Goal: Transaction & Acquisition: Purchase product/service

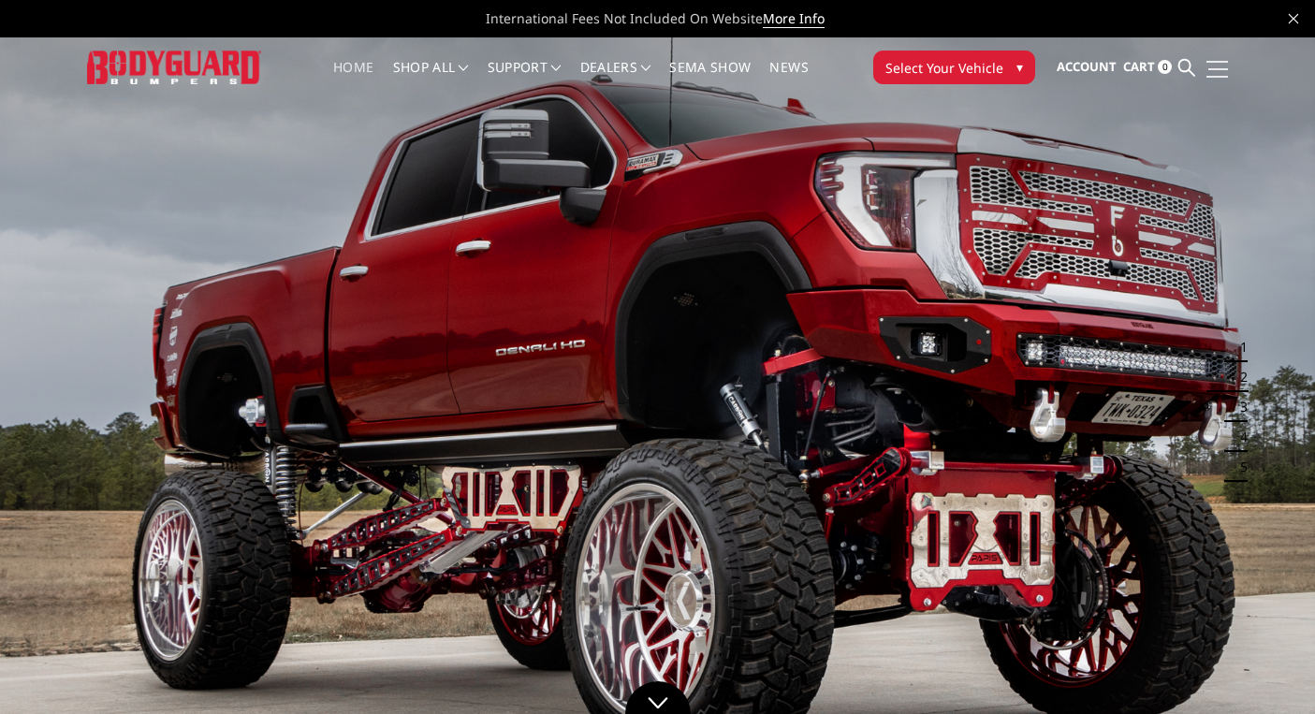
click at [1219, 71] on link at bounding box center [1215, 69] width 26 height 20
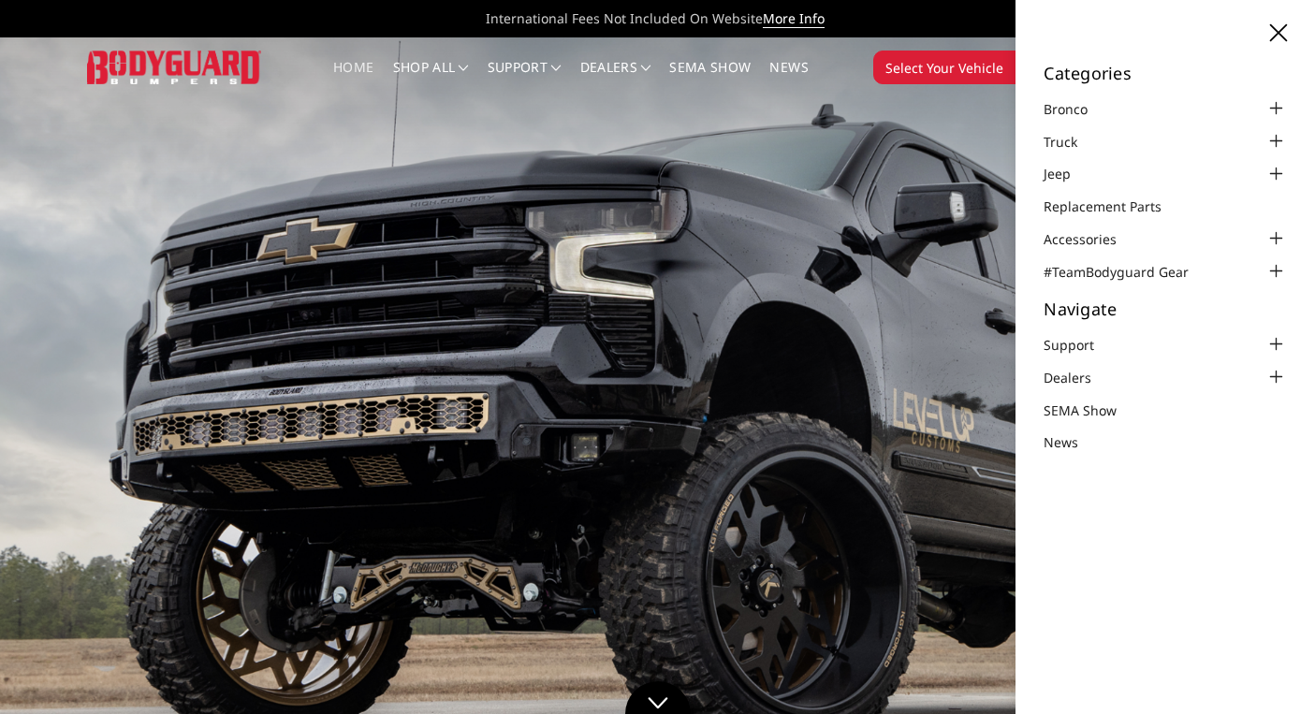
click at [1285, 28] on icon at bounding box center [1278, 32] width 17 height 17
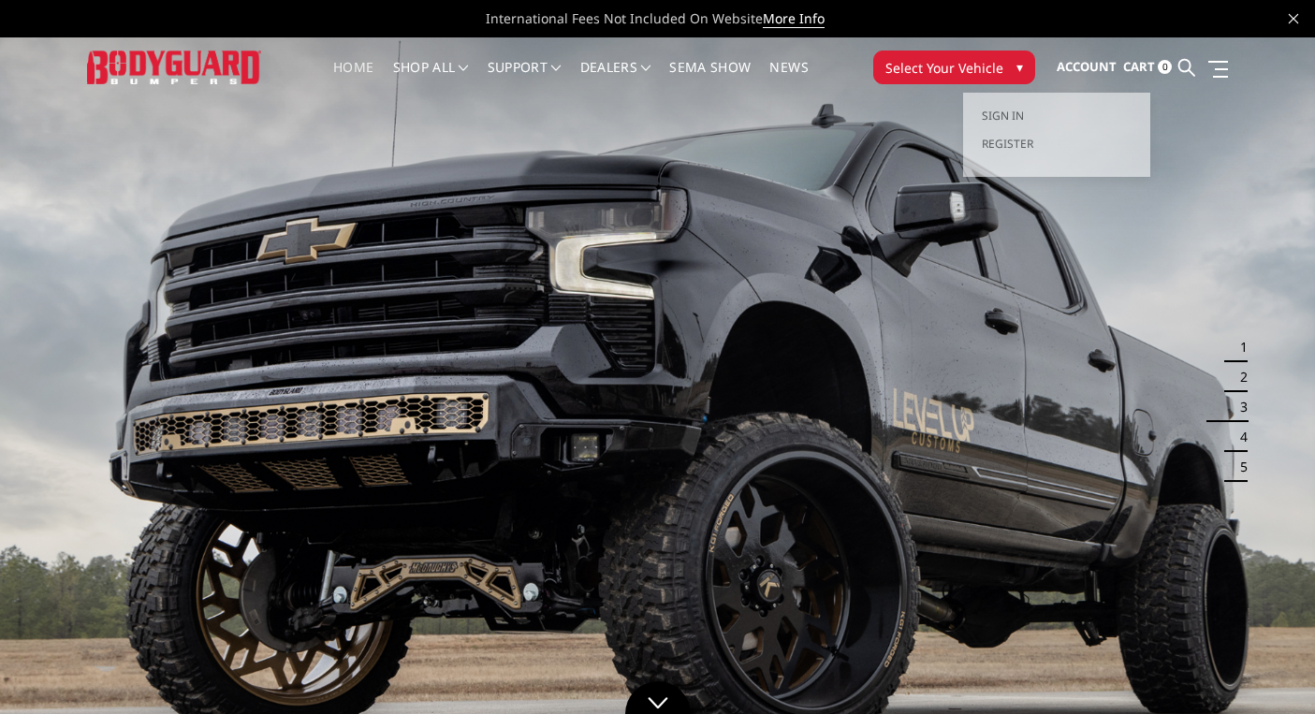
click at [1104, 63] on span "Account" at bounding box center [1087, 66] width 60 height 17
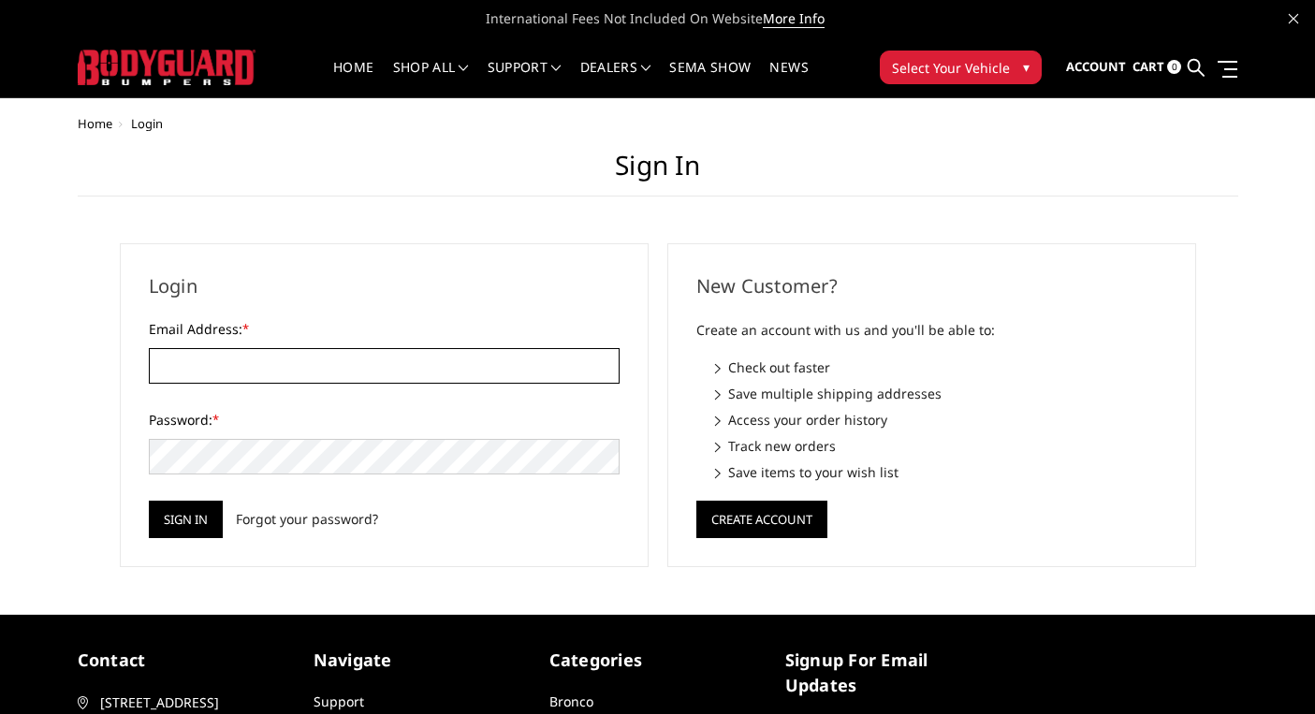
type input "[EMAIL_ADDRESS][DOMAIN_NAME]"
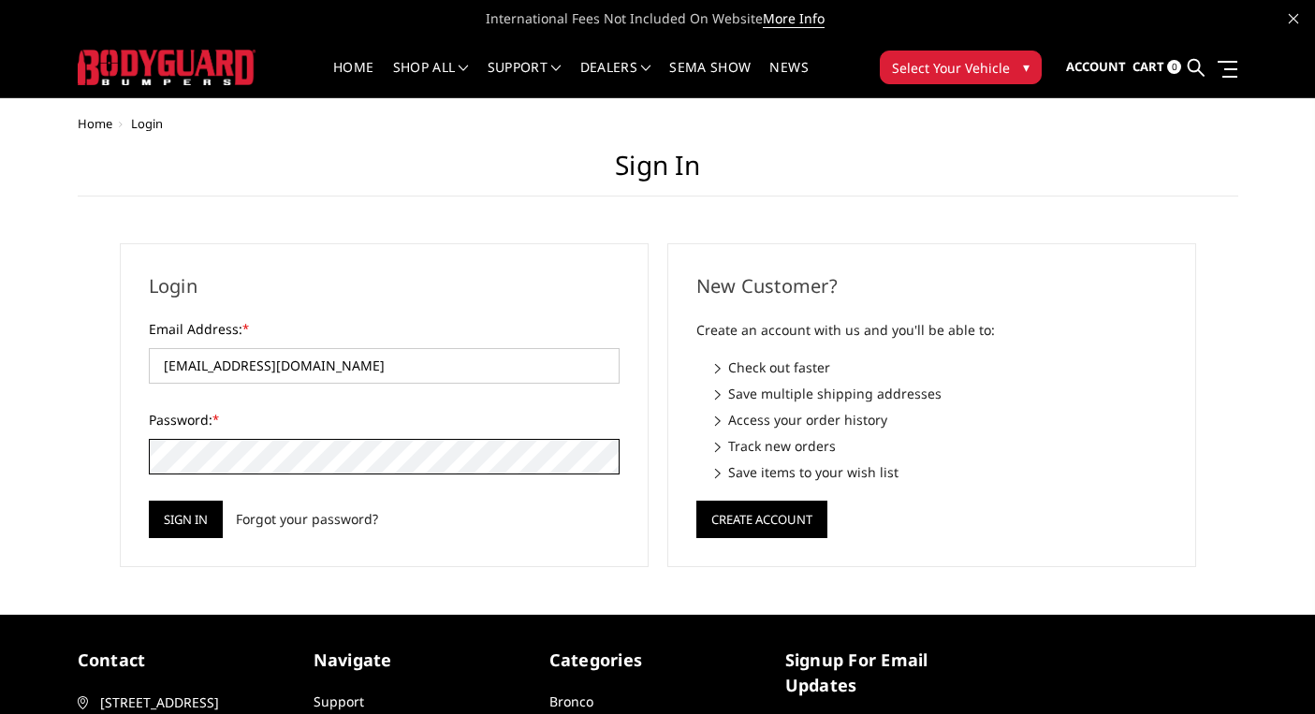
click at [185, 519] on input "Sign in" at bounding box center [186, 519] width 74 height 37
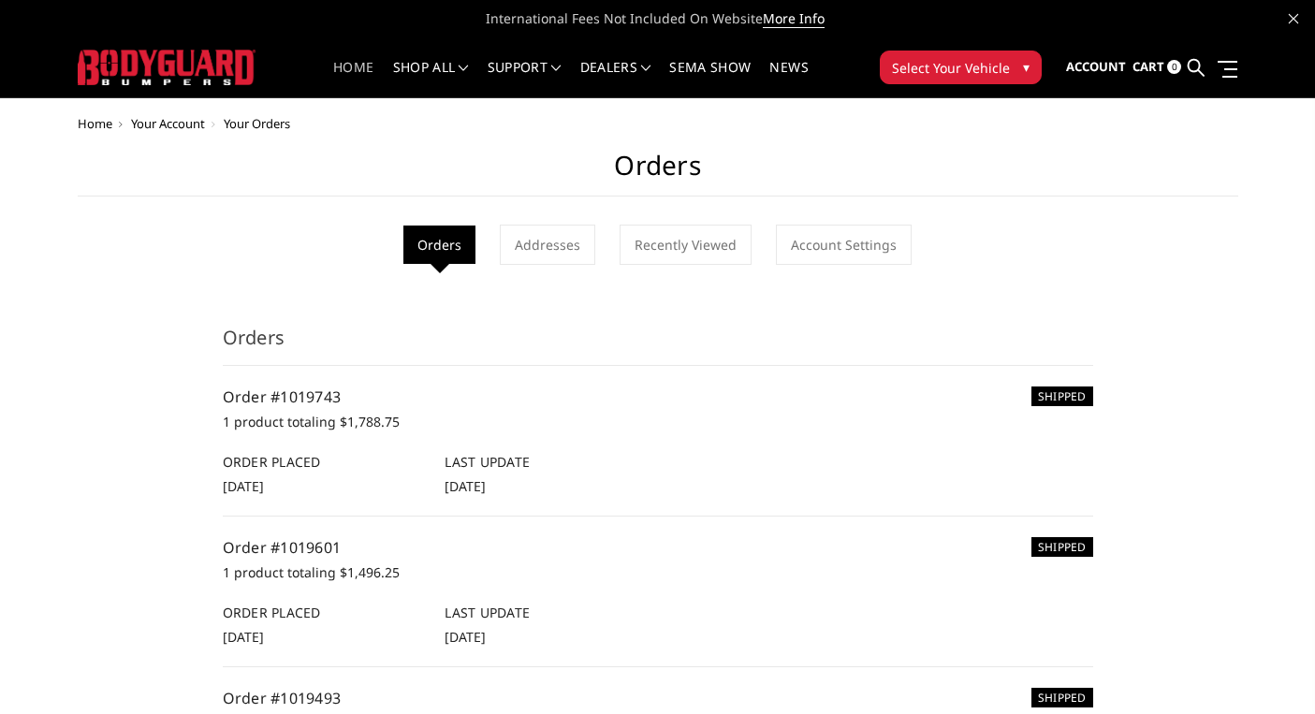
click at [346, 63] on link "Home" at bounding box center [353, 79] width 40 height 37
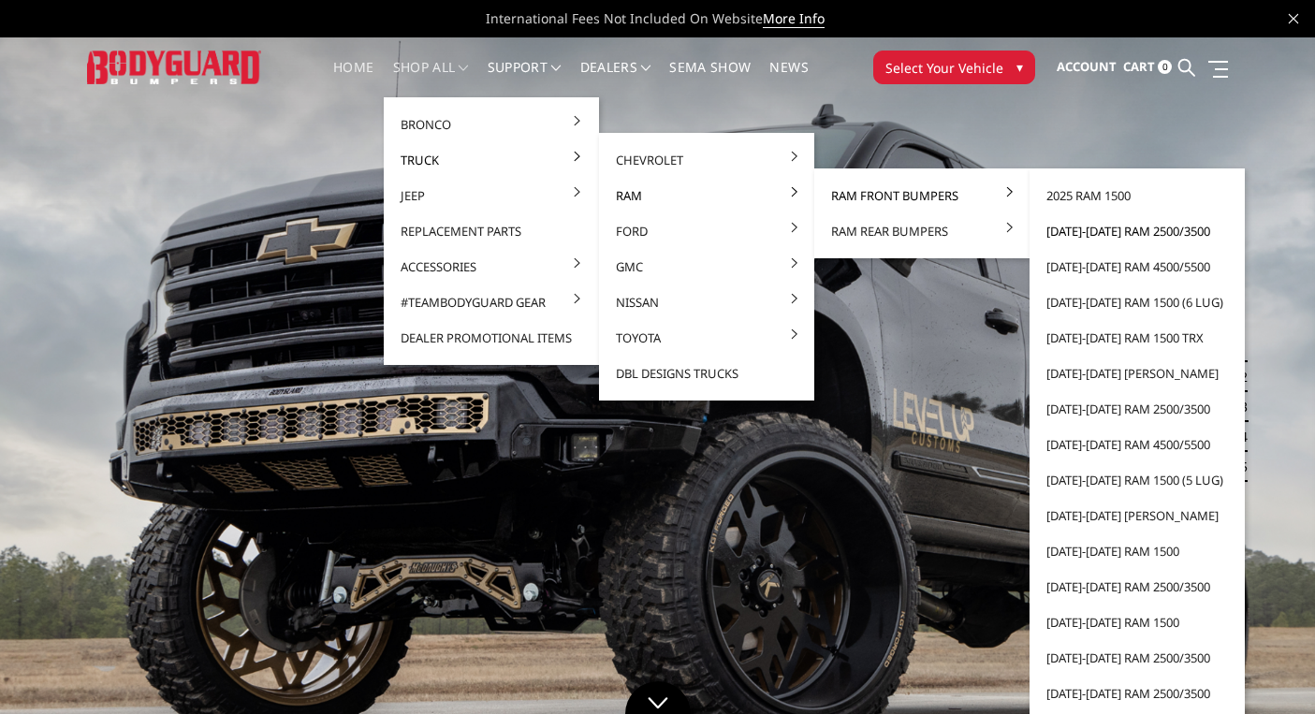
click at [1066, 236] on link "2019-2025 Ram 2500/3500" at bounding box center [1137, 231] width 200 height 36
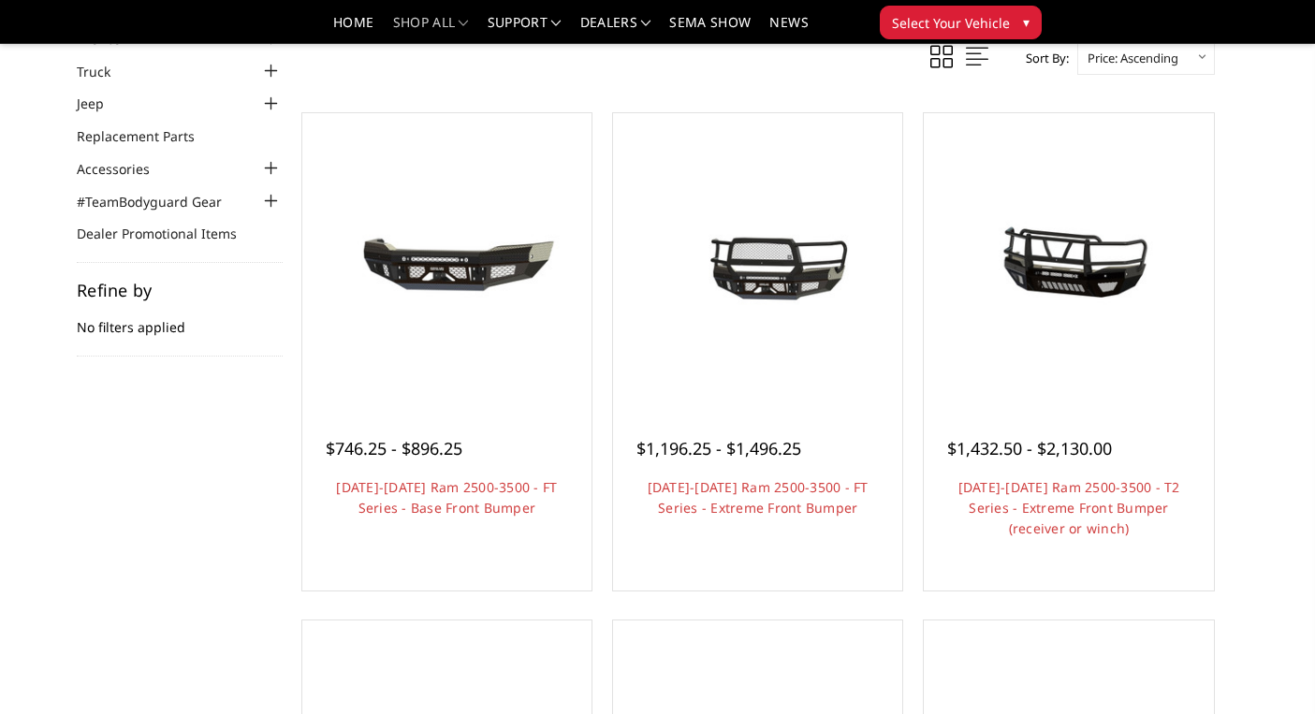
scroll to position [118, 0]
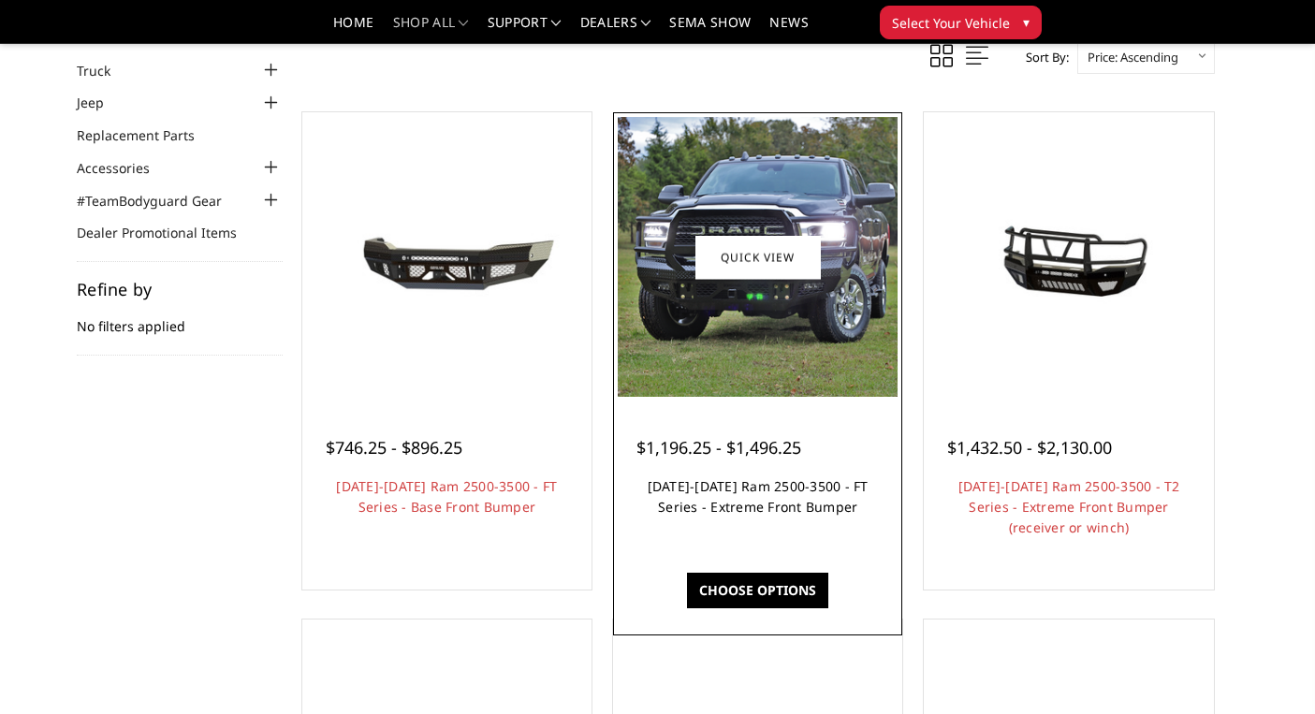
click at [780, 516] on link "[DATE]-[DATE] Ram 2500-3500 - FT Series - Extreme Front Bumper" at bounding box center [758, 496] width 221 height 38
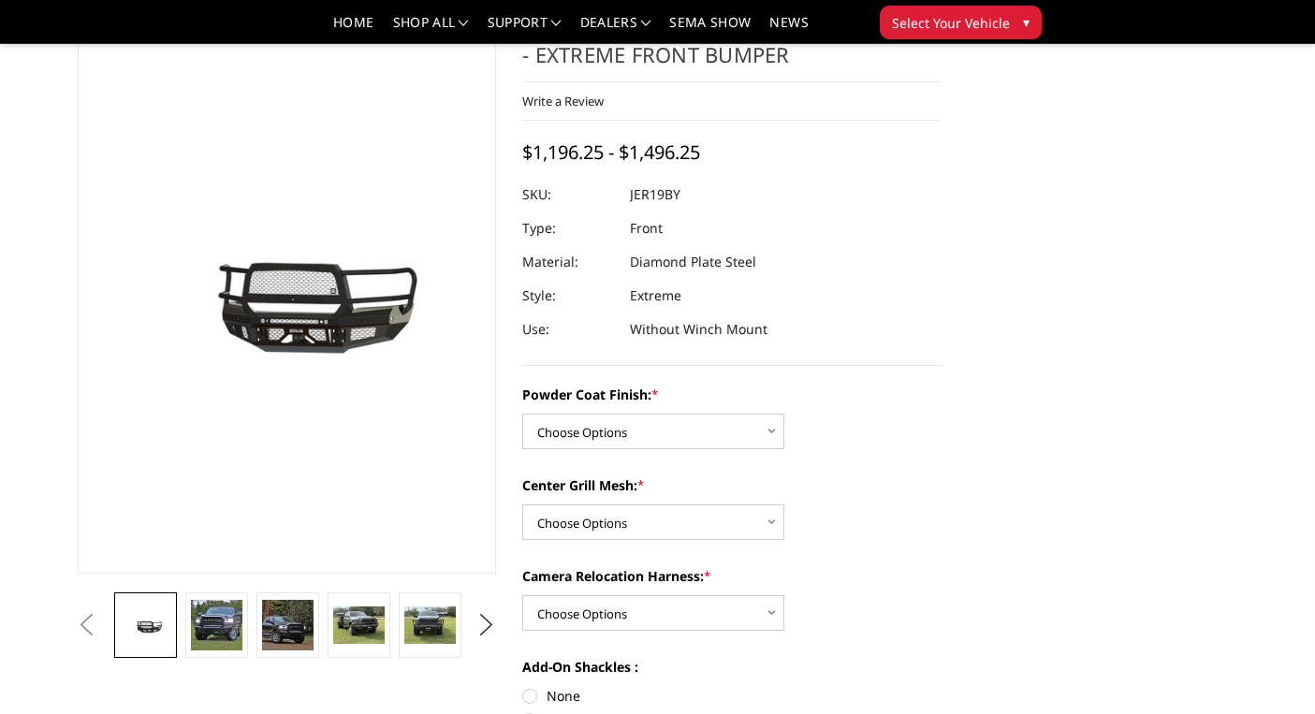
scroll to position [136, 0]
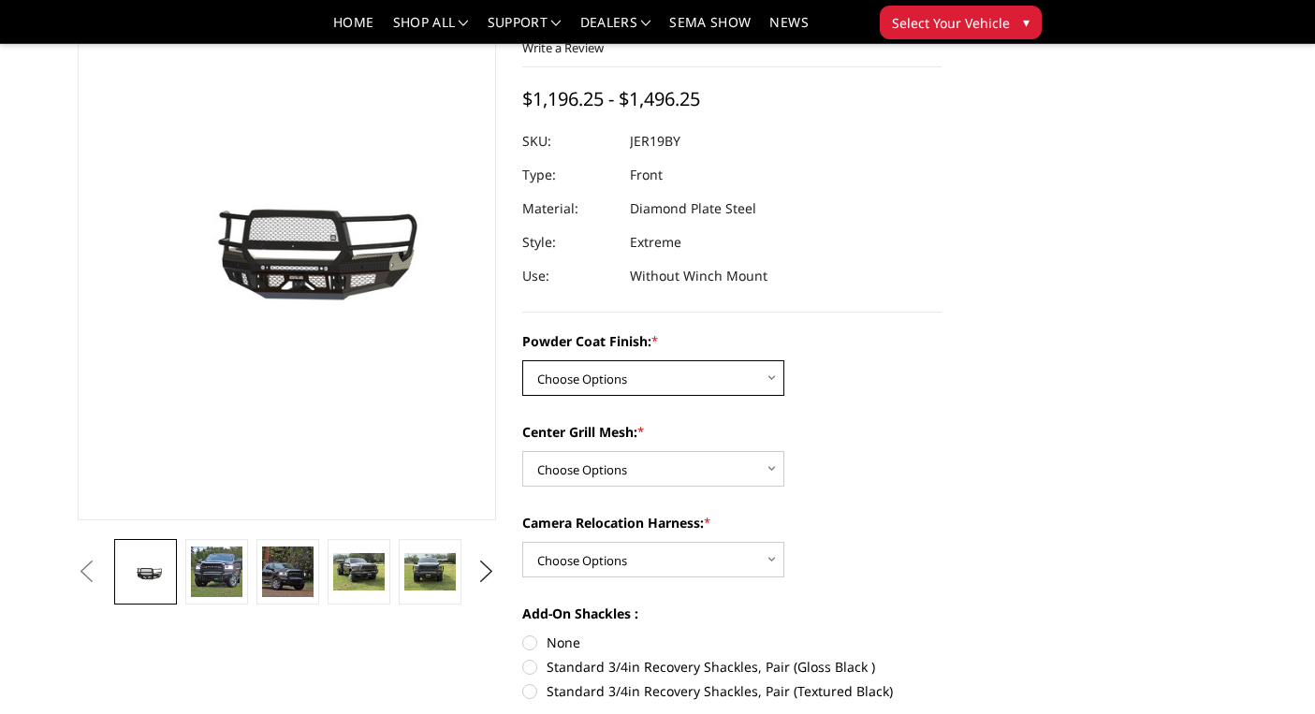
select select "3215"
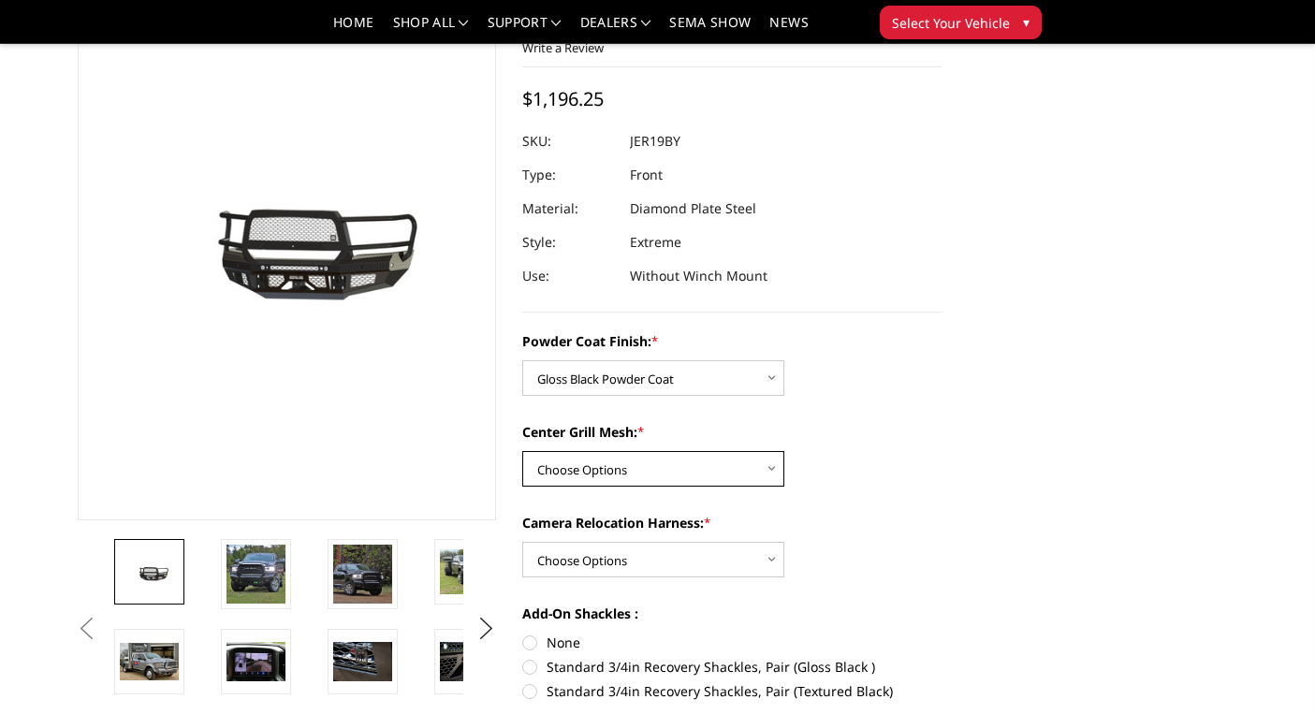
select select "3217"
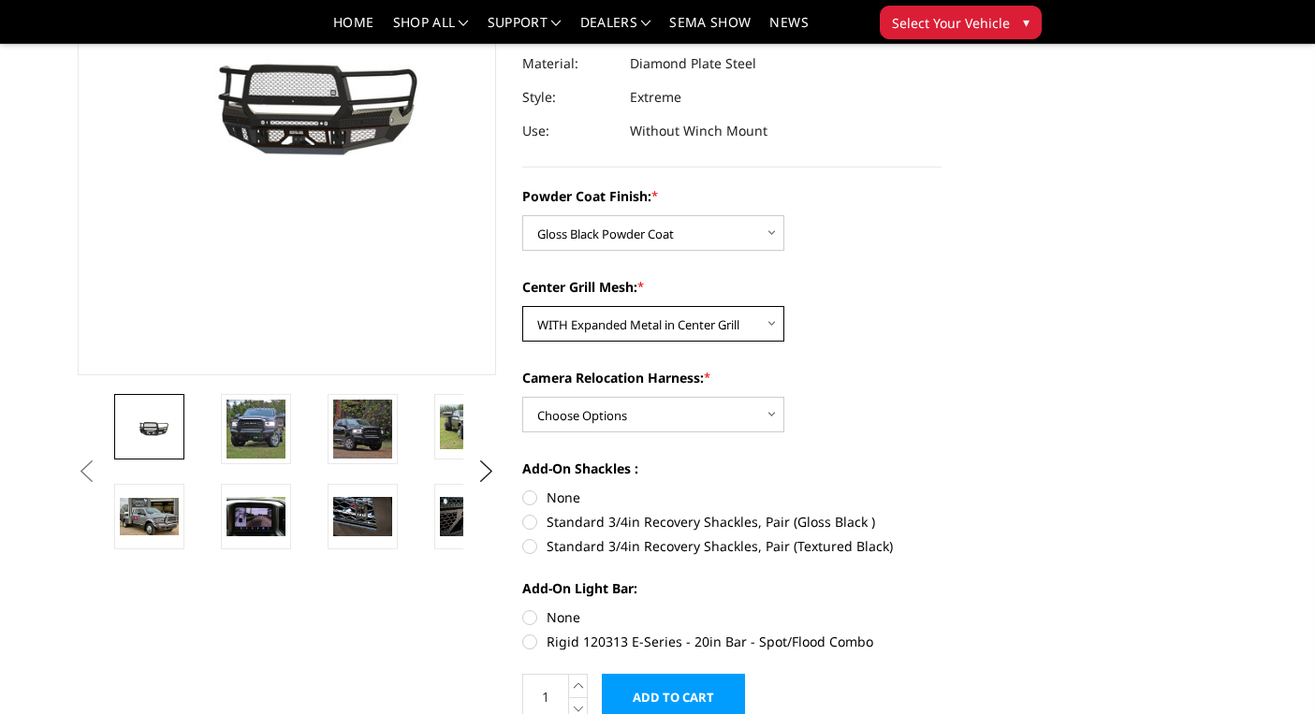
scroll to position [286, 0]
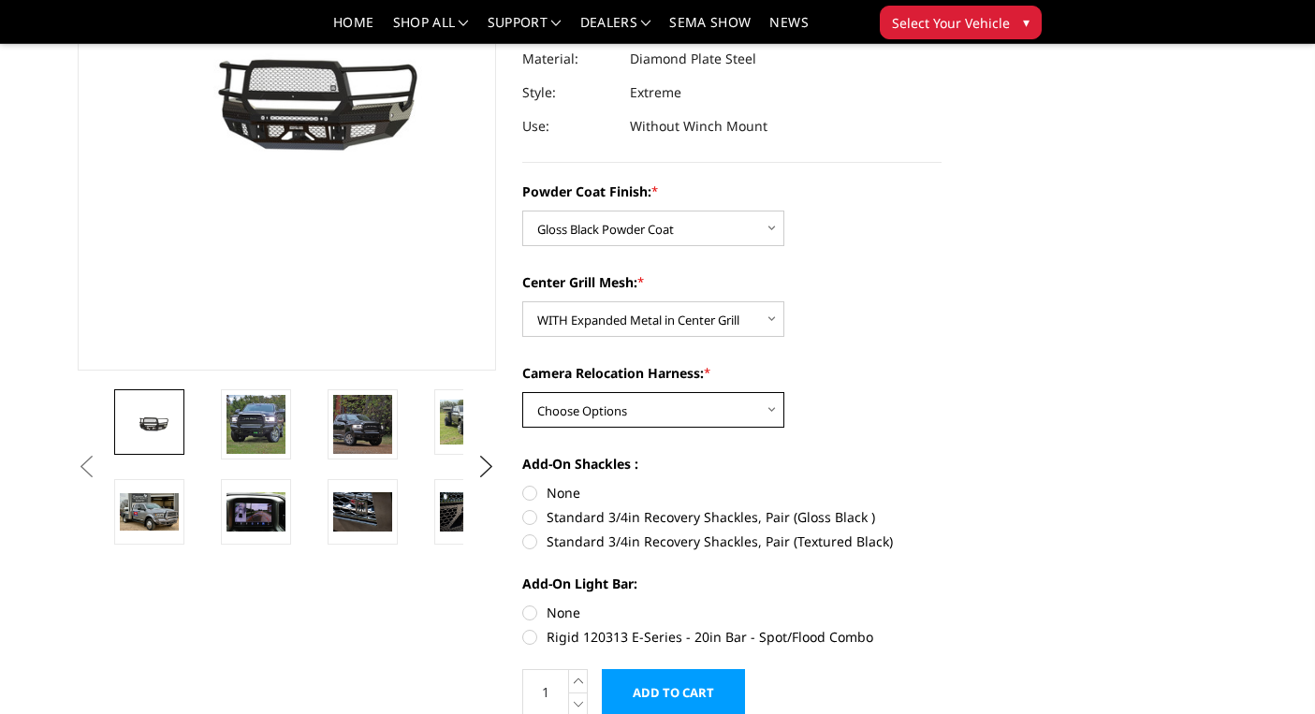
select select "3219"
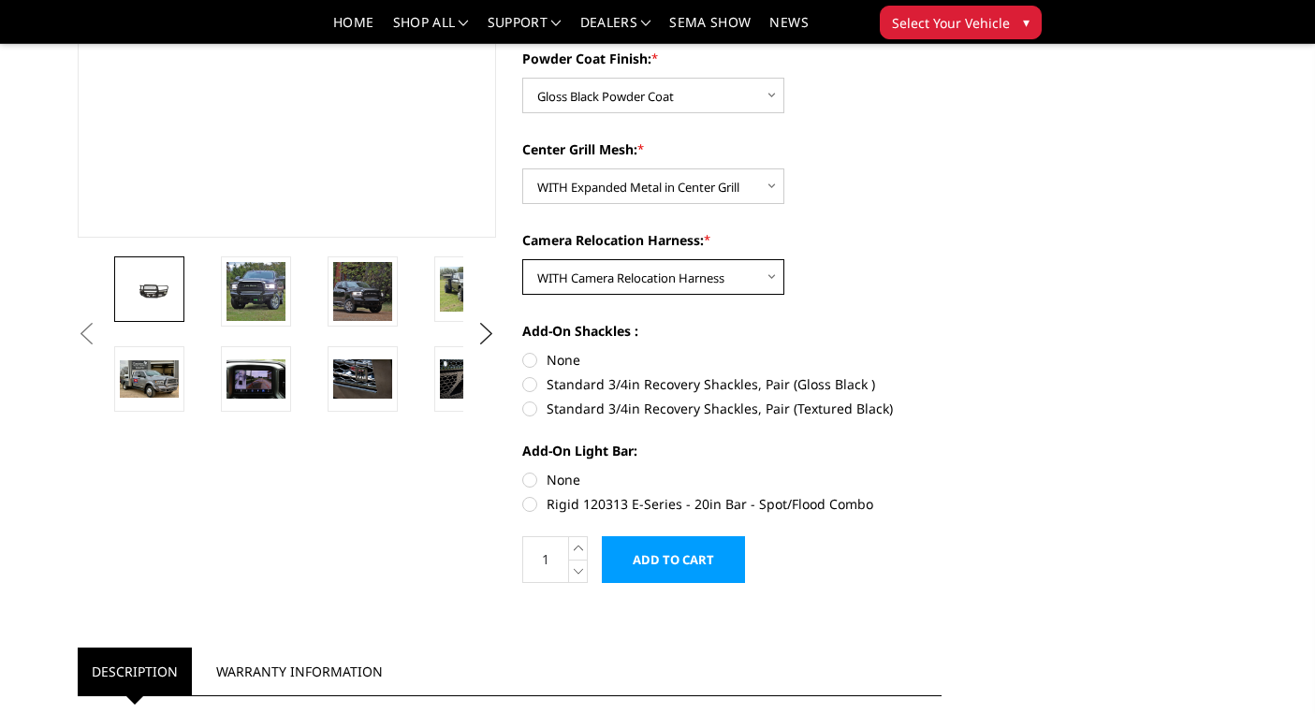
scroll to position [466, 0]
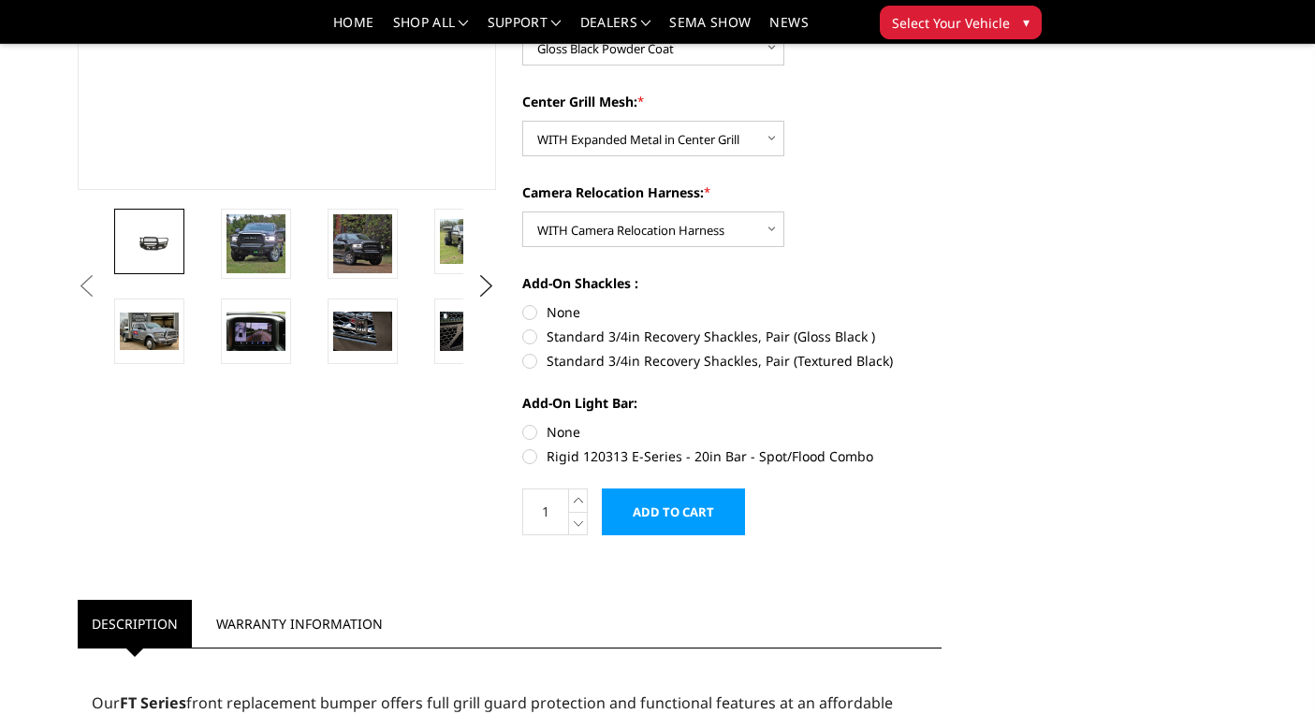
click at [536, 310] on label "None" at bounding box center [731, 312] width 419 height 20
click at [523, 303] on input "None" at bounding box center [522, 302] width 1 height 1
radio input "true"
click at [536, 425] on label "None" at bounding box center [731, 432] width 419 height 20
click at [523, 423] on input "None" at bounding box center [522, 422] width 1 height 1
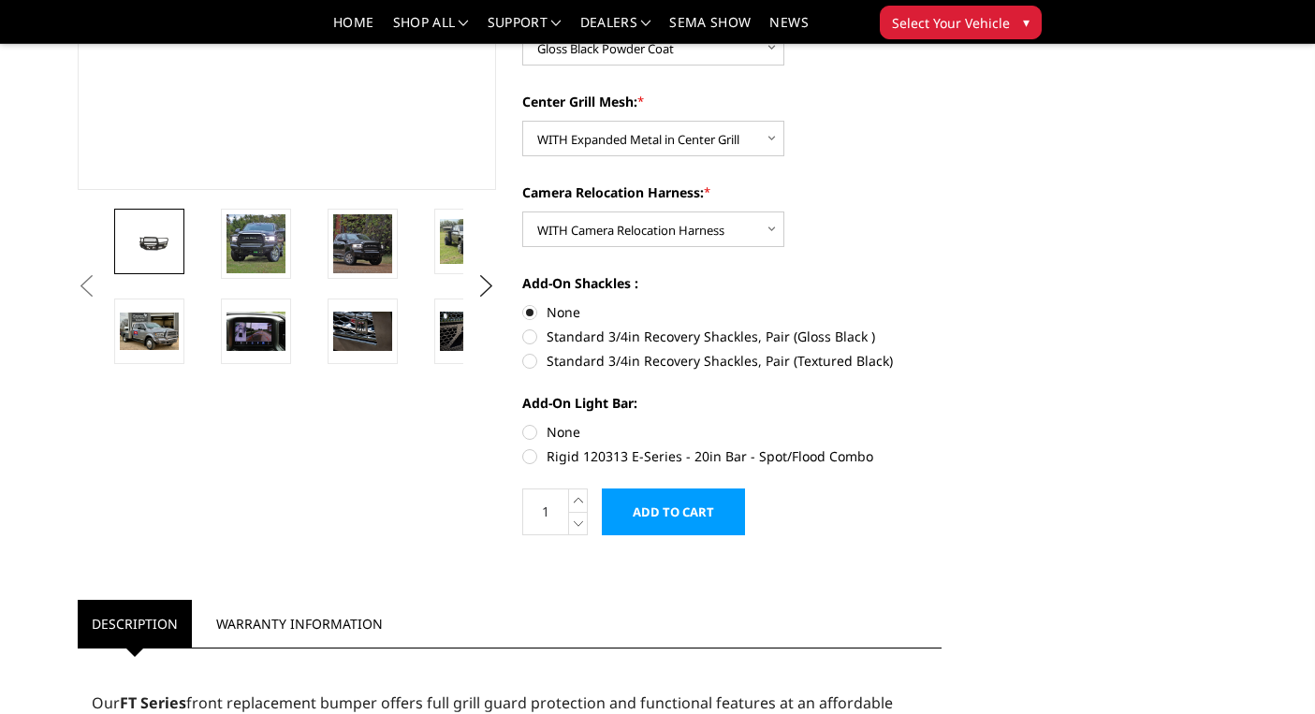
radio input "true"
click at [670, 516] on input "Add to Cart" at bounding box center [673, 512] width 143 height 47
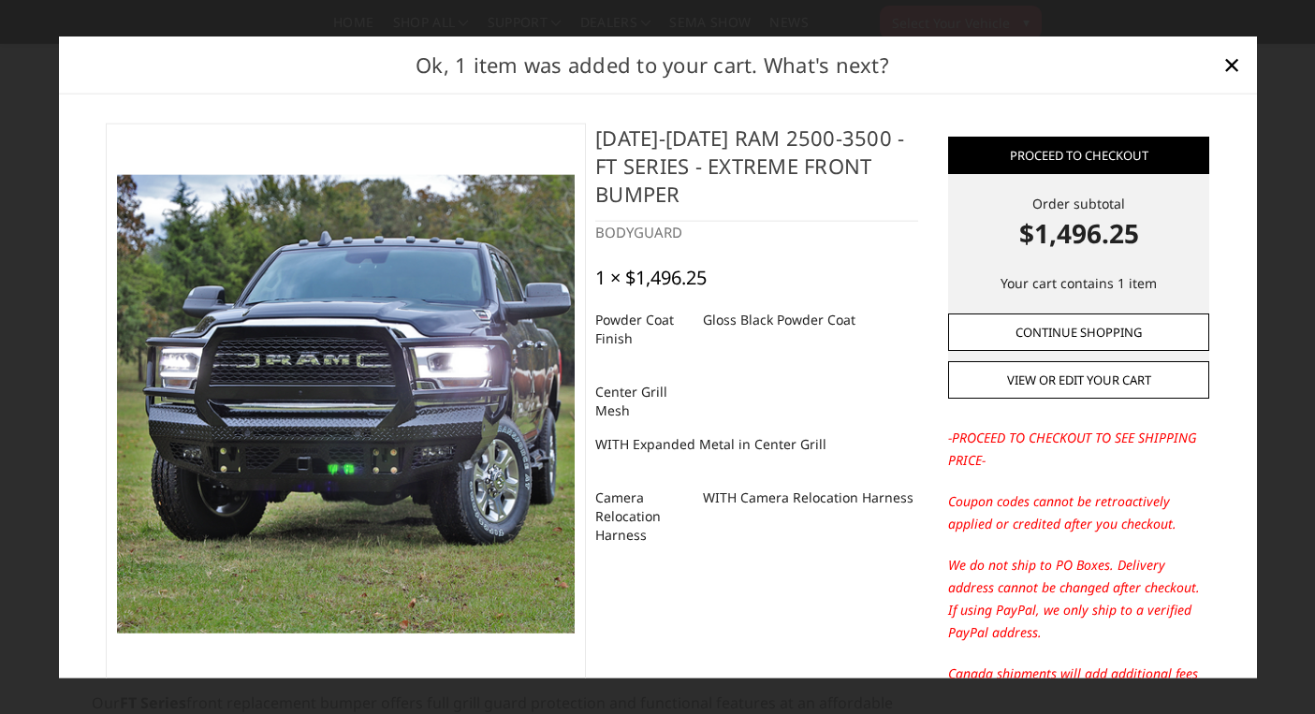
click at [1022, 332] on link "Continue Shopping" at bounding box center [1078, 332] width 261 height 37
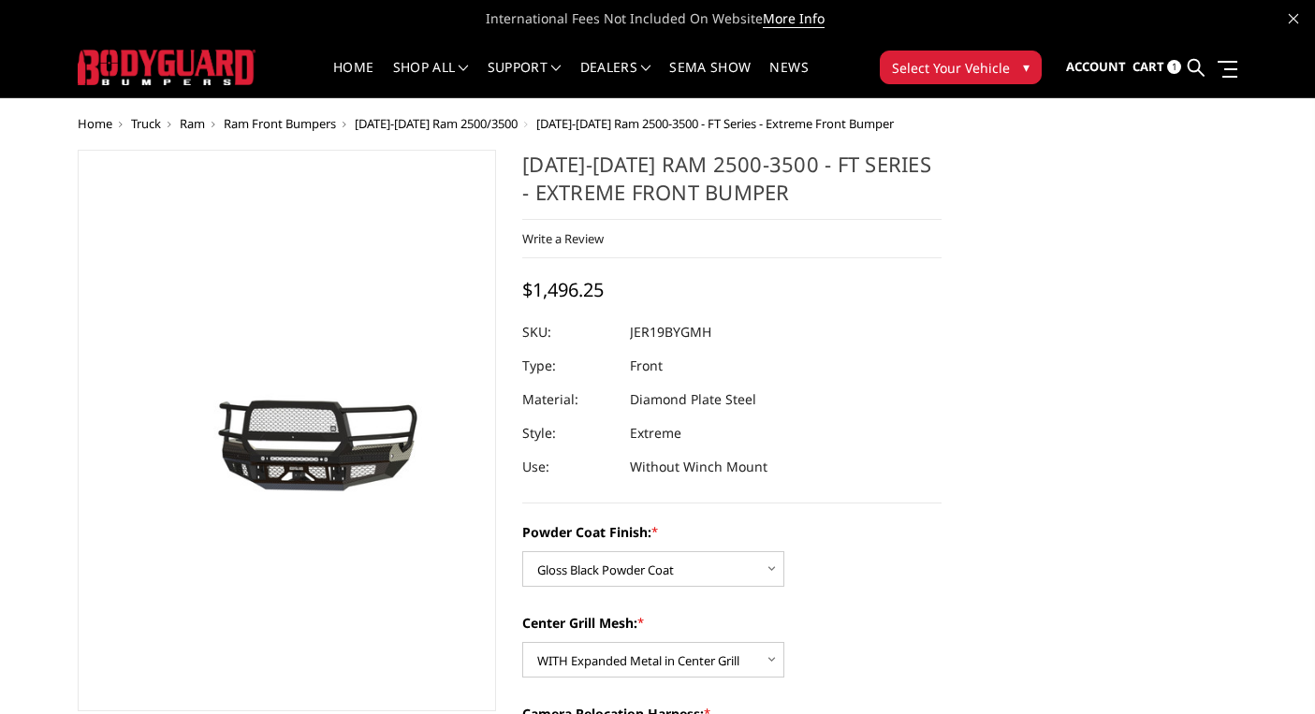
scroll to position [0, 0]
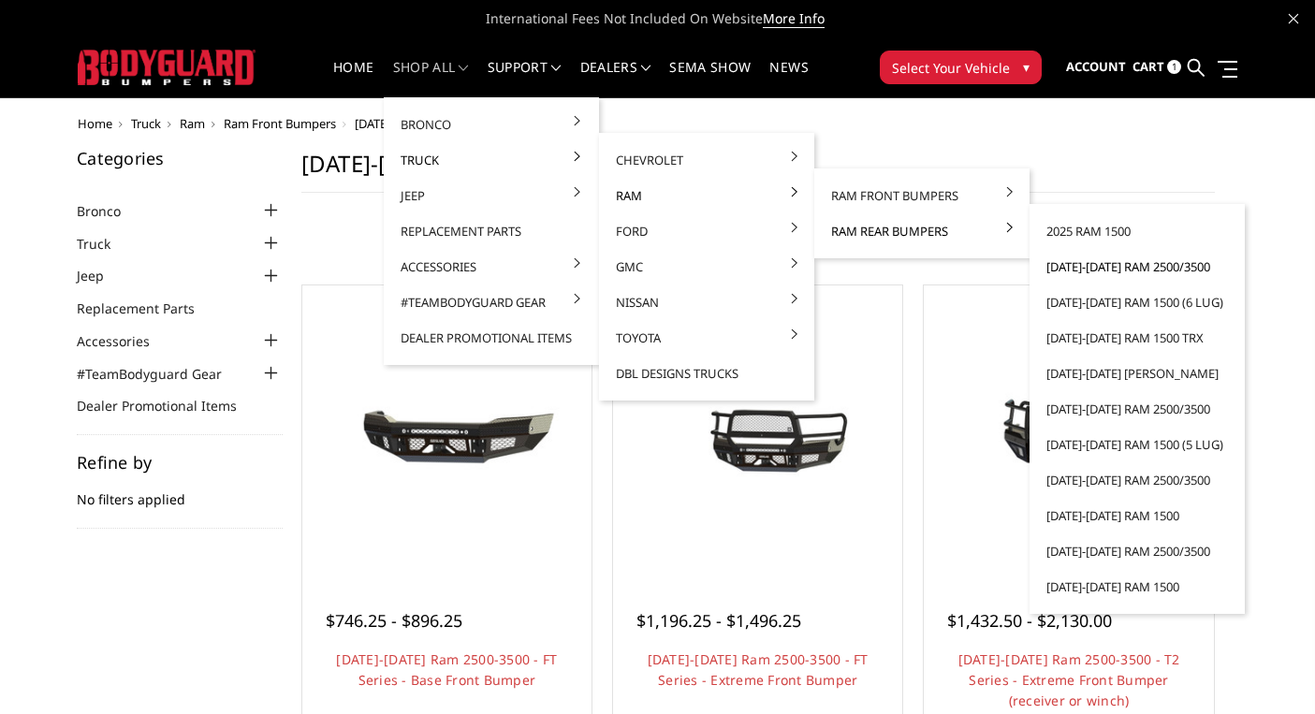
click at [1094, 272] on link "[DATE]-[DATE] Ram 2500/3500" at bounding box center [1137, 267] width 200 height 36
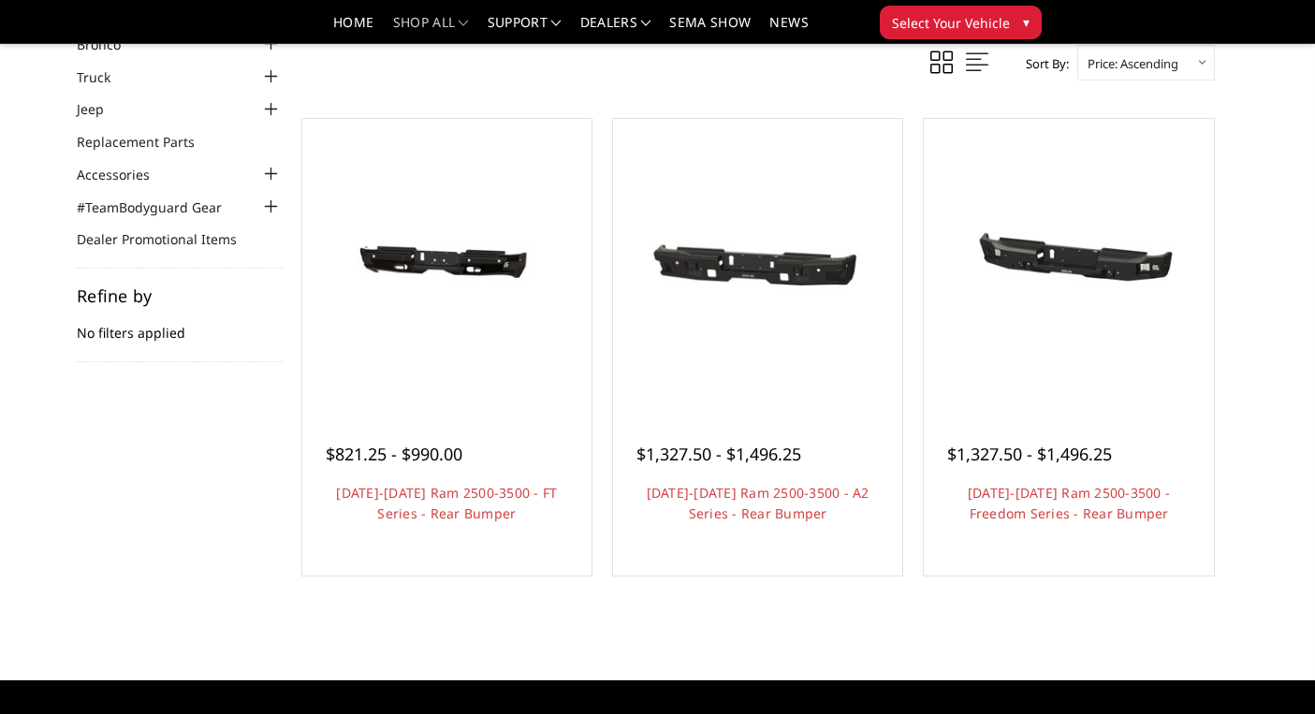
scroll to position [114, 0]
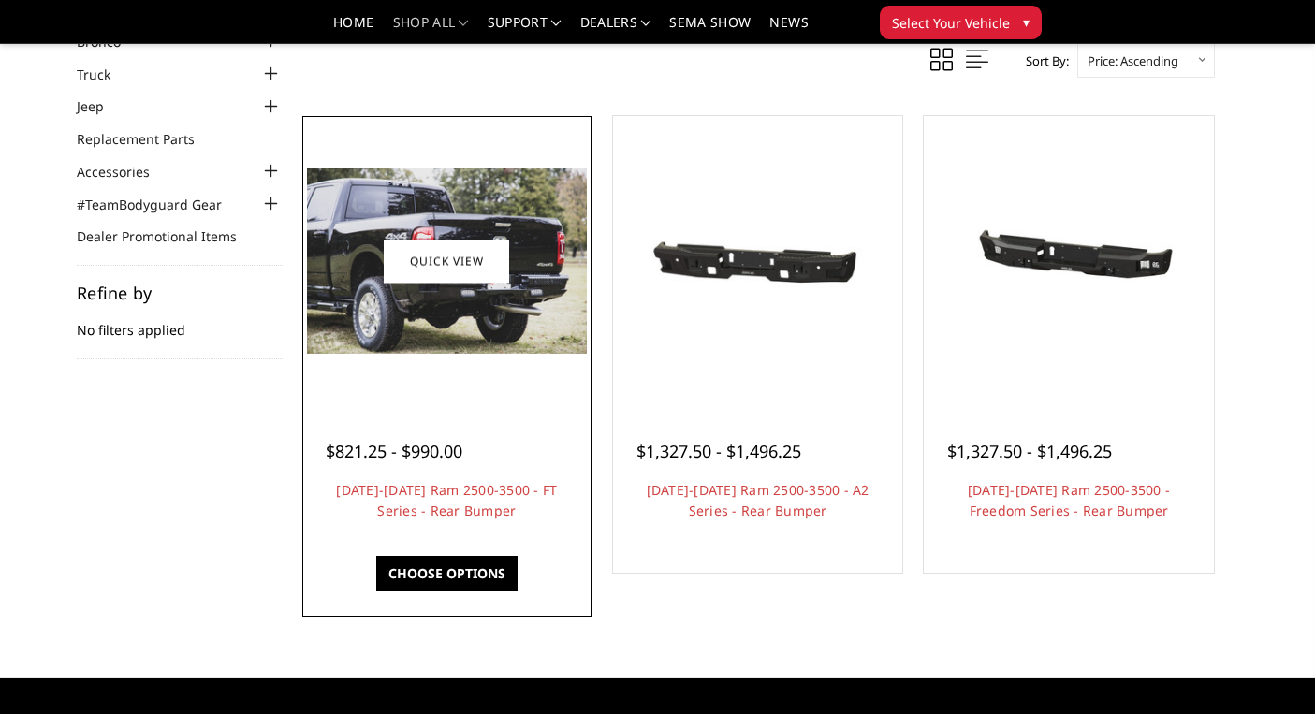
click at [452, 578] on link "Choose Options" at bounding box center [446, 574] width 141 height 36
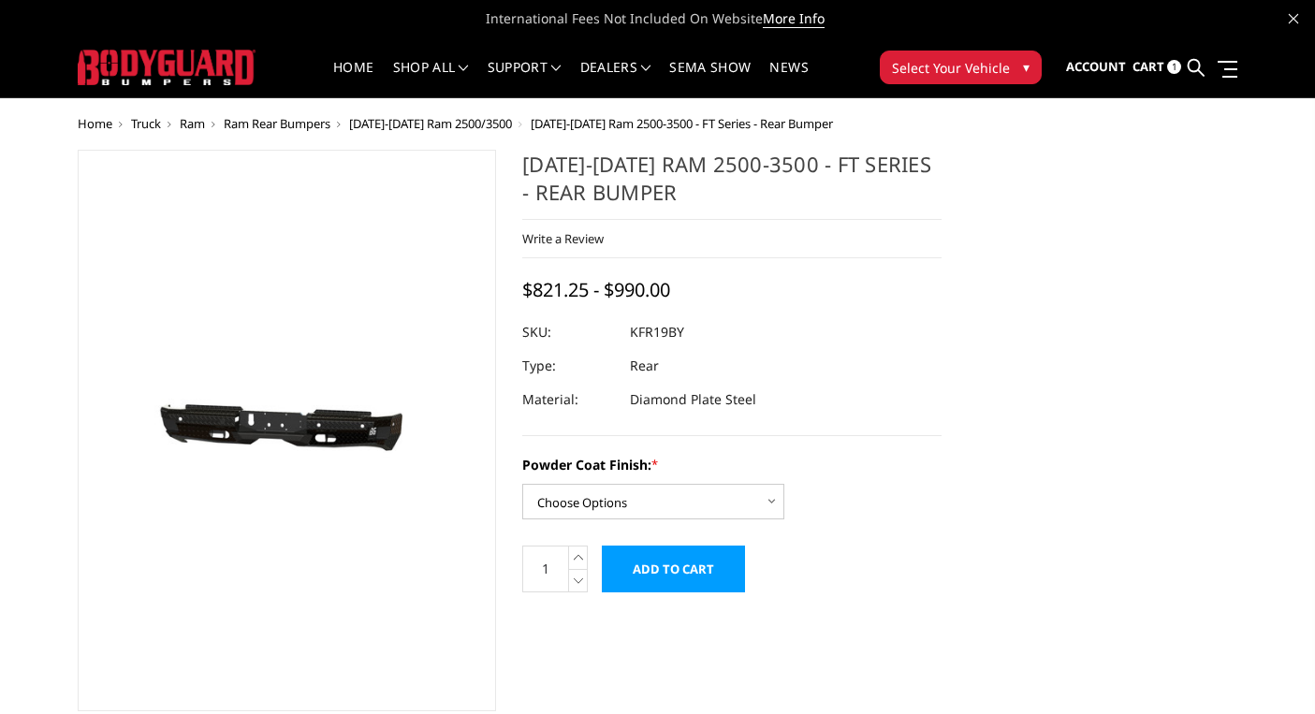
scroll to position [22, 0]
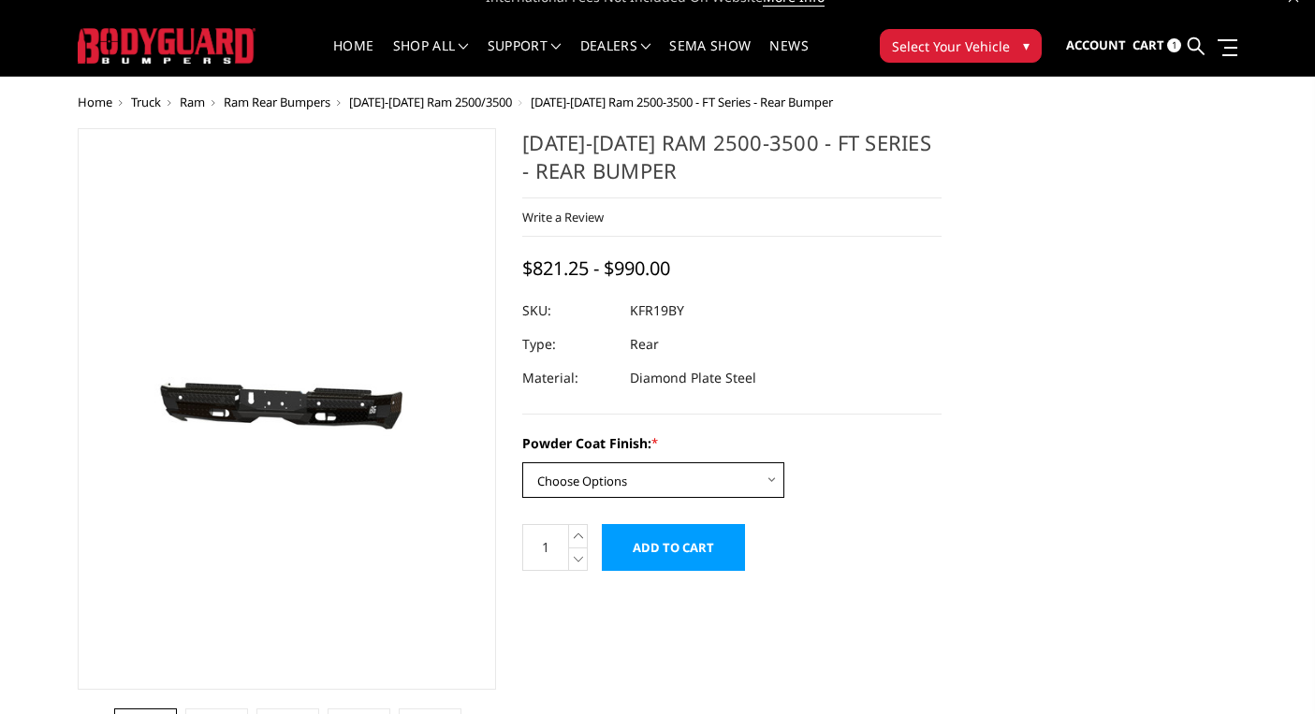
select select "3415"
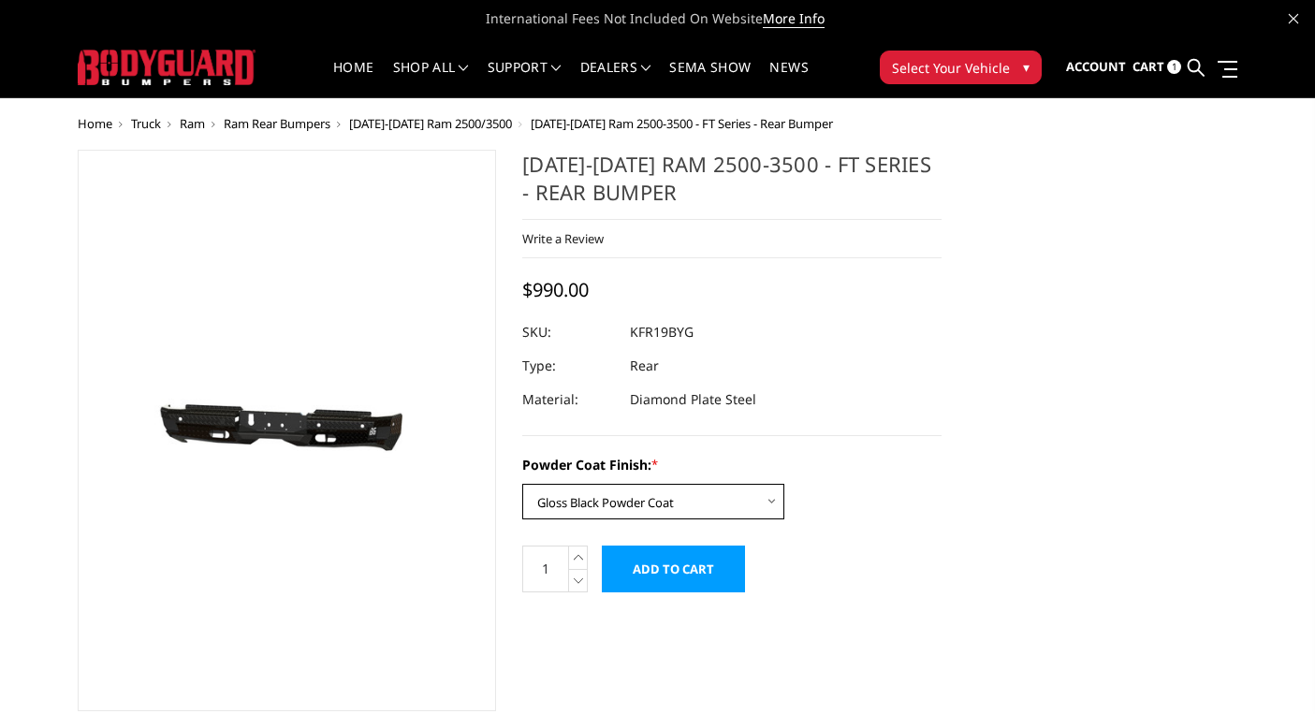
scroll to position [0, 0]
click at [697, 569] on input "Add to Cart" at bounding box center [673, 569] width 143 height 47
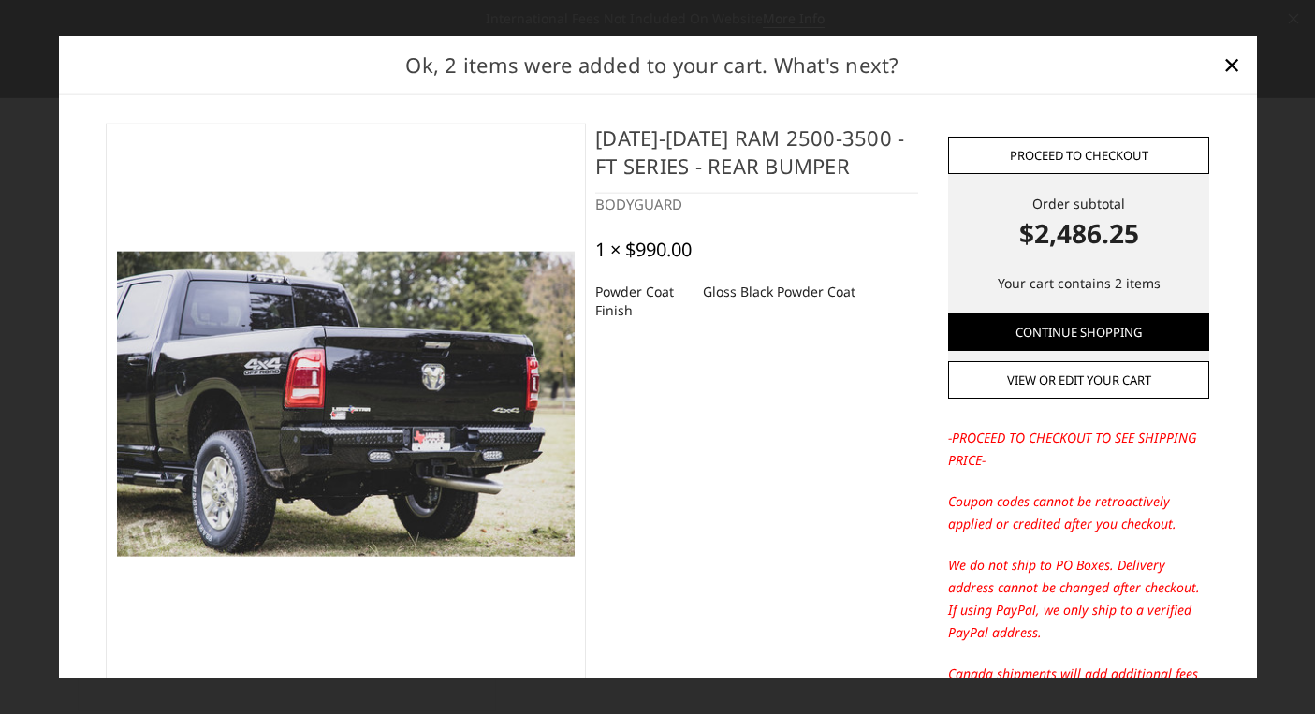
click at [1083, 157] on link "Proceed to checkout" at bounding box center [1078, 155] width 261 height 37
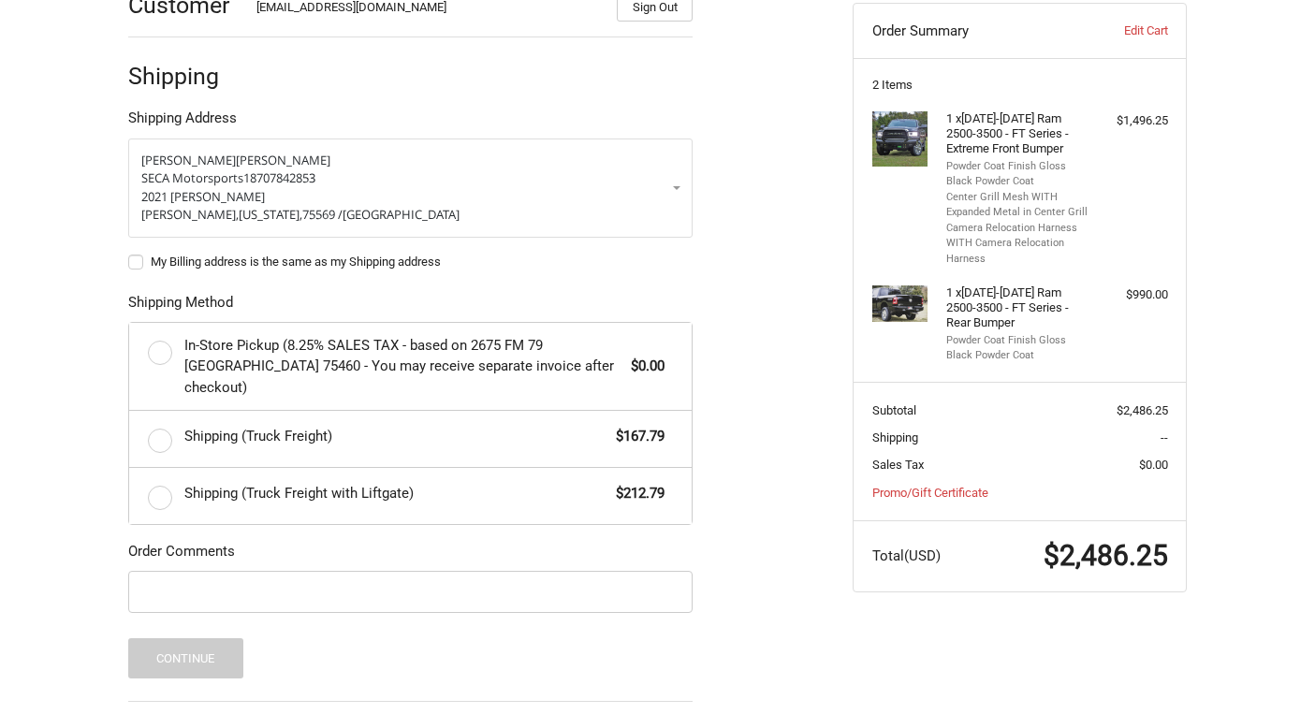
scroll to position [322, 0]
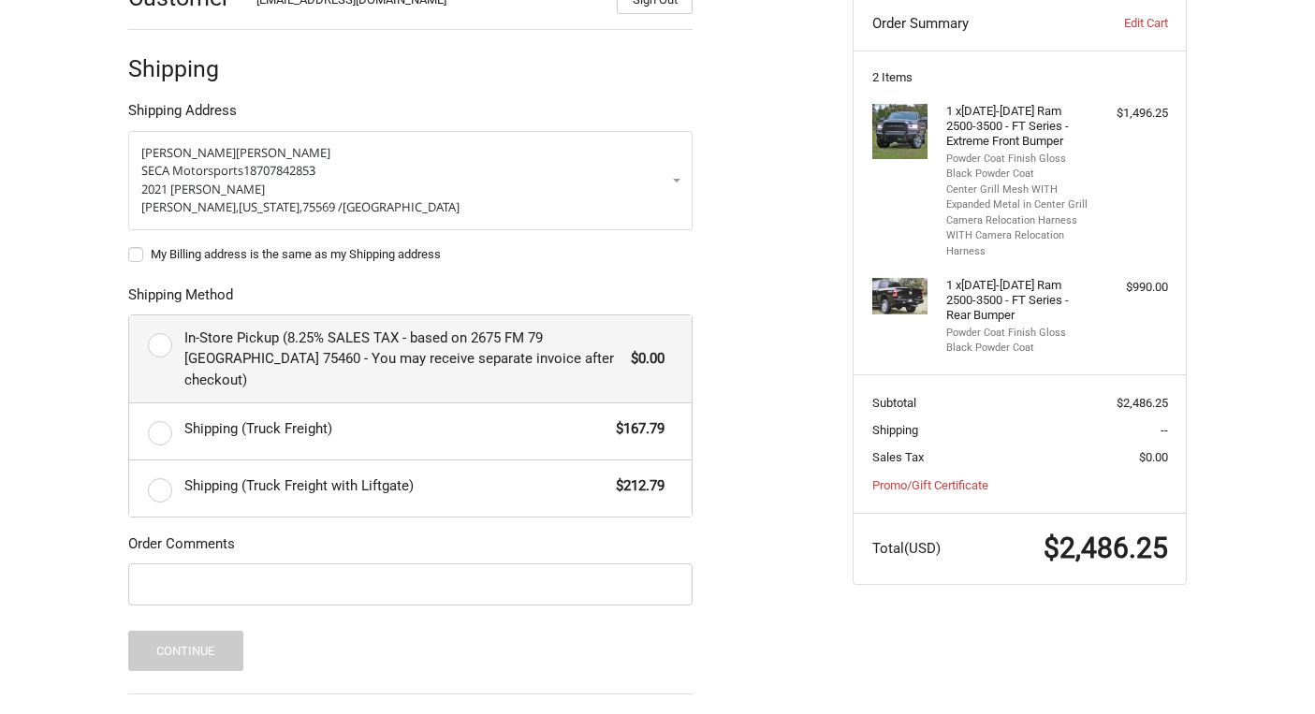
click at [166, 339] on label "In-Store Pickup (8.25% SALES TAX - based on 2675 FM 79 [GEOGRAPHIC_DATA] 75460 …" at bounding box center [410, 360] width 563 height 88
click at [130, 316] on input "In-Store Pickup (8.25% SALES TAX - based on 2675 FM 79 [GEOGRAPHIC_DATA] 75460 …" at bounding box center [129, 316] width 1 height 1
radio input "true"
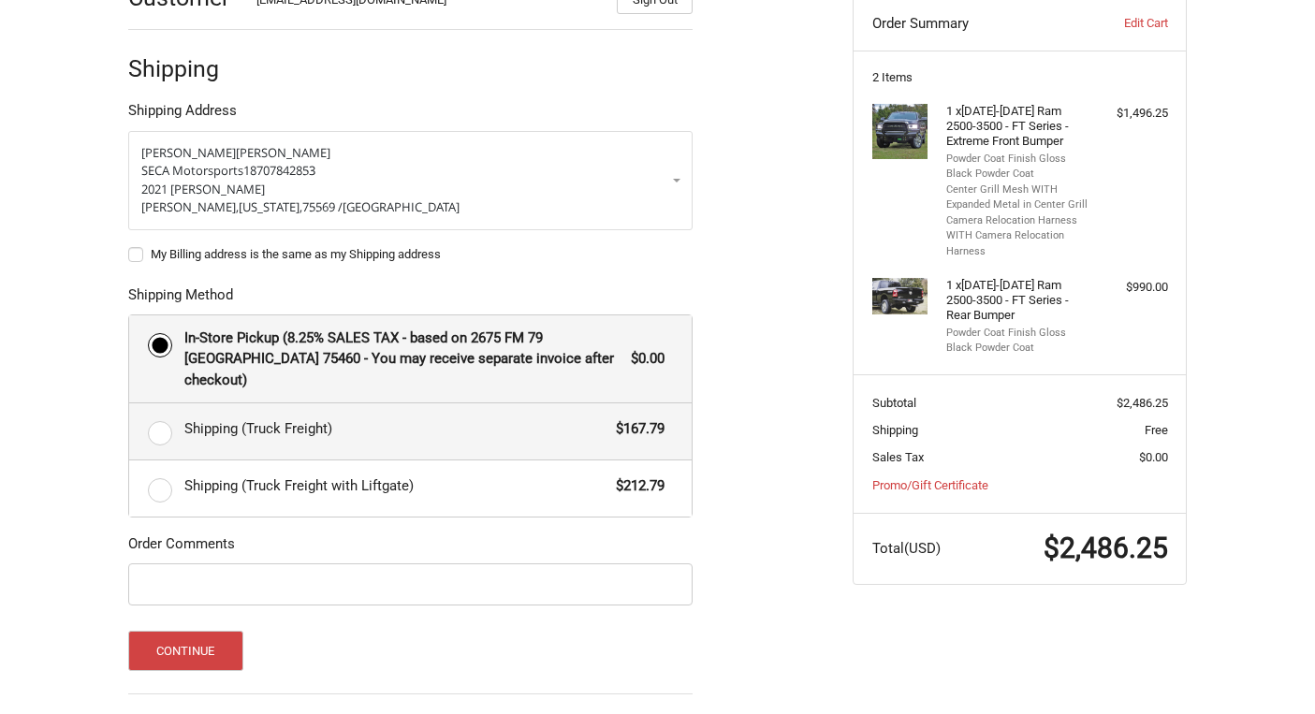
click at [160, 413] on label "Shipping (Truck Freight) $167.79" at bounding box center [410, 432] width 563 height 56
click at [130, 404] on input "Shipping (Truck Freight) $167.79" at bounding box center [129, 404] width 1 height 1
radio input "true"
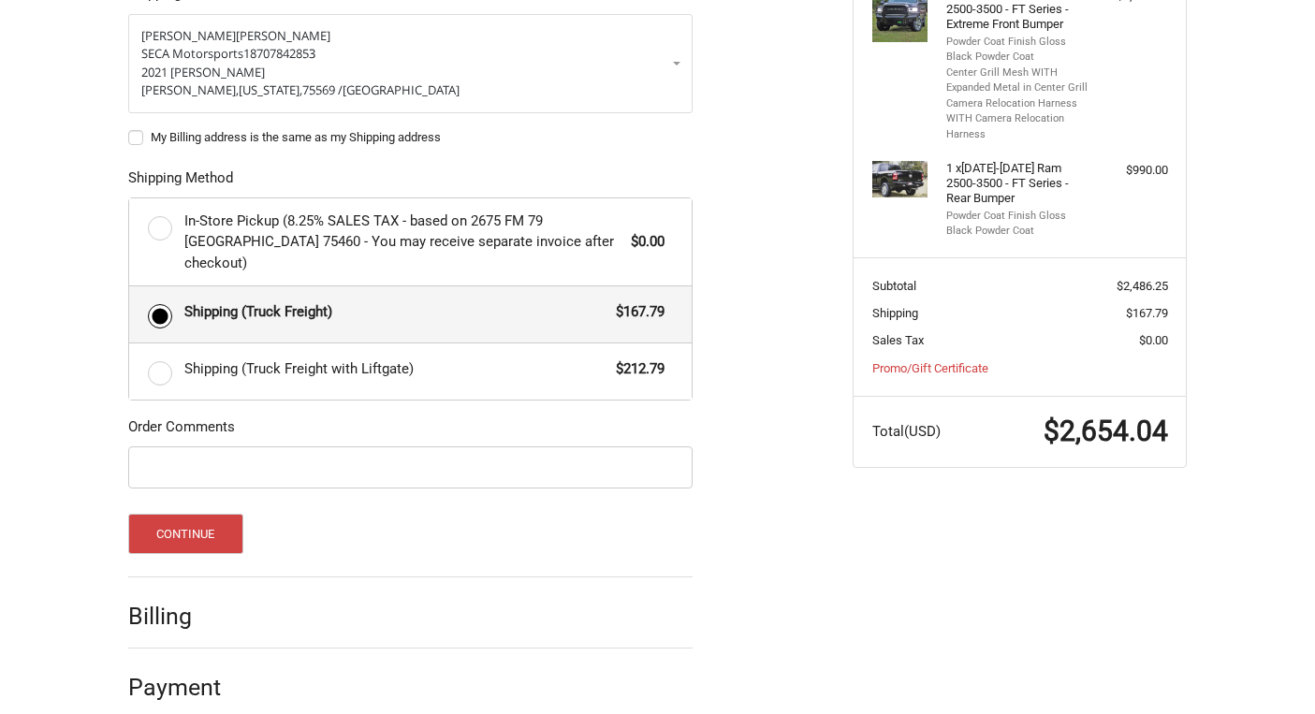
scroll to position [437, 0]
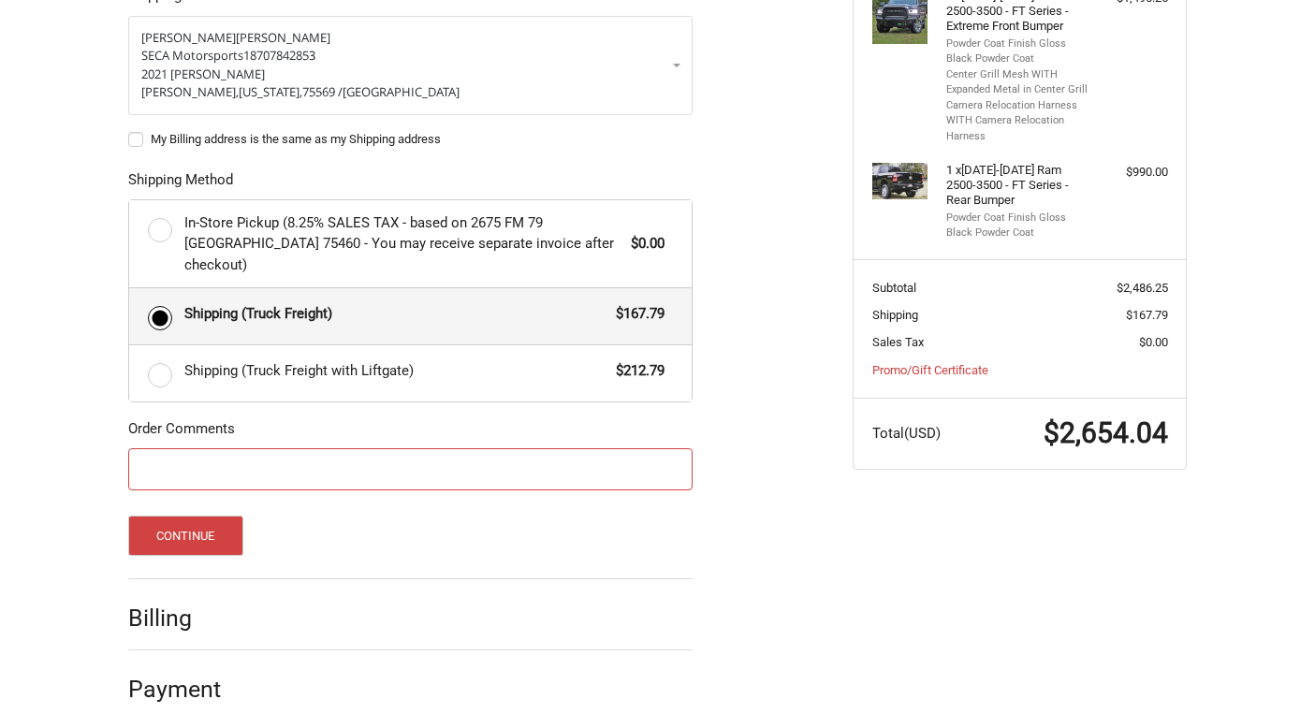
click at [201, 448] on input "Order Comments" at bounding box center [410, 469] width 565 height 42
type input "p"
type input "PO [PERSON_NAME]"
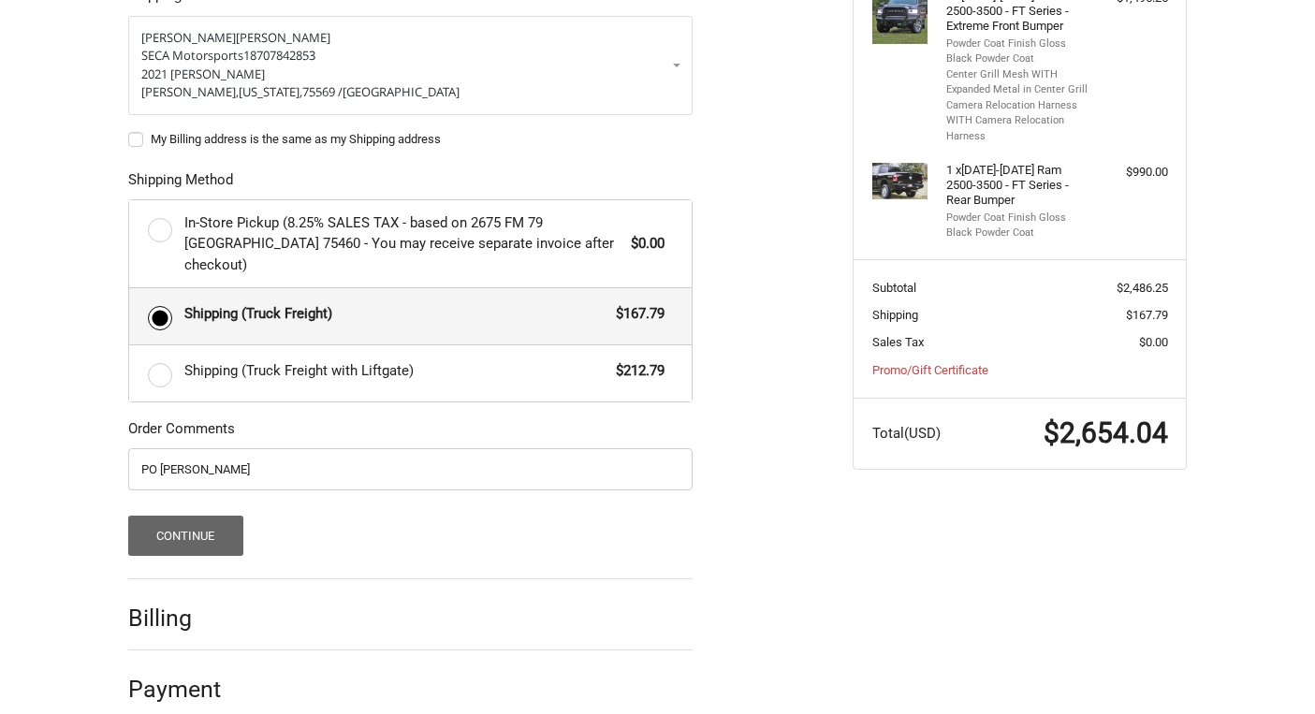
click at [207, 518] on button "Continue" at bounding box center [185, 536] width 115 height 40
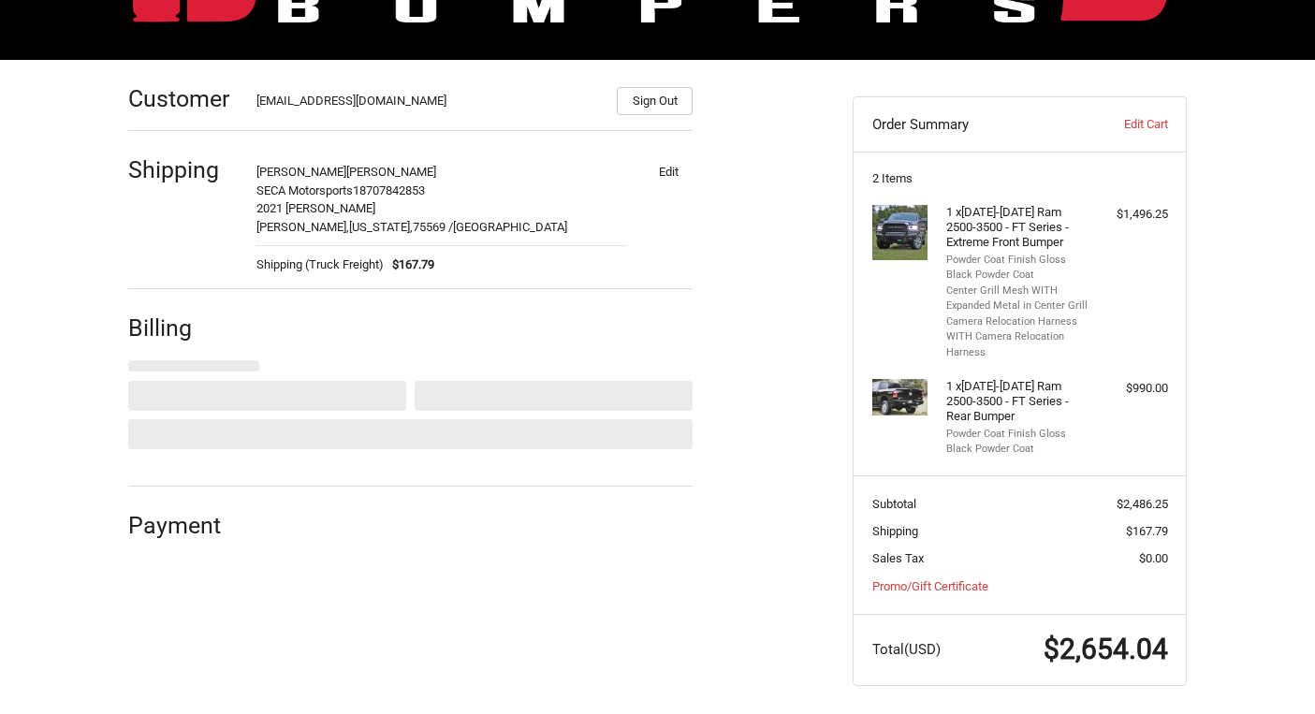
select select "US"
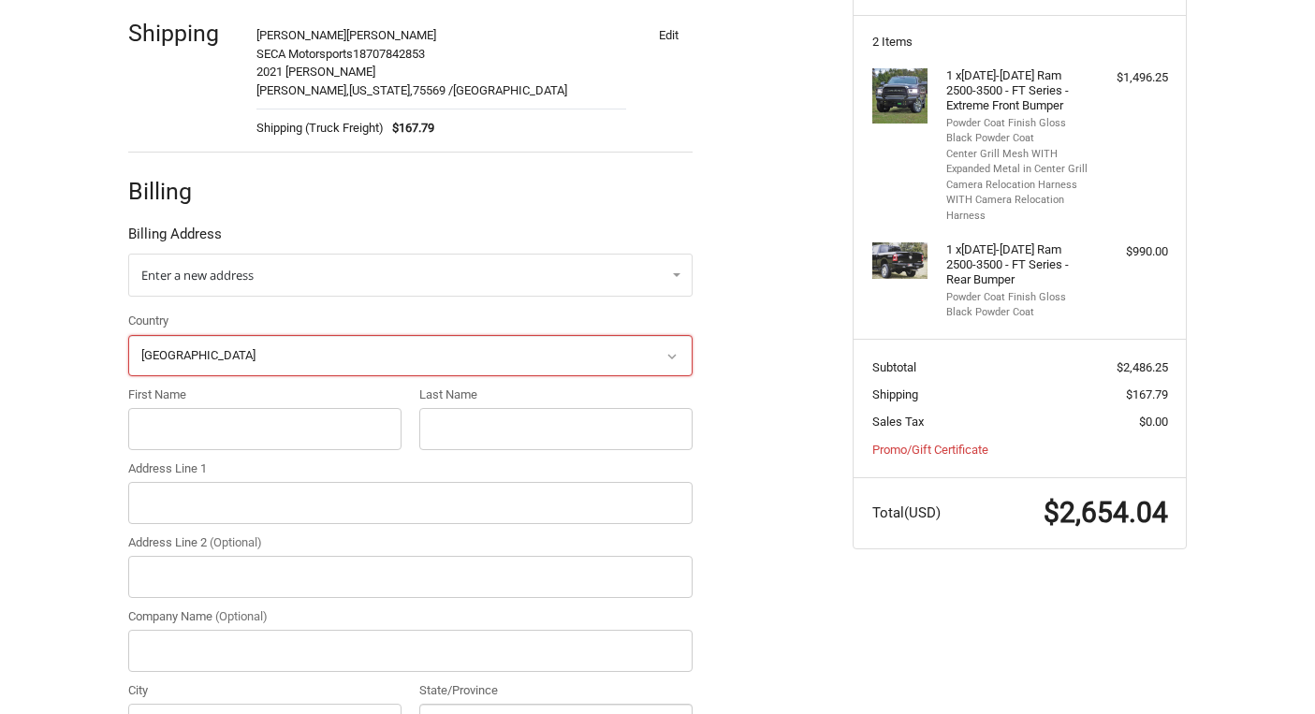
scroll to position [365, 0]
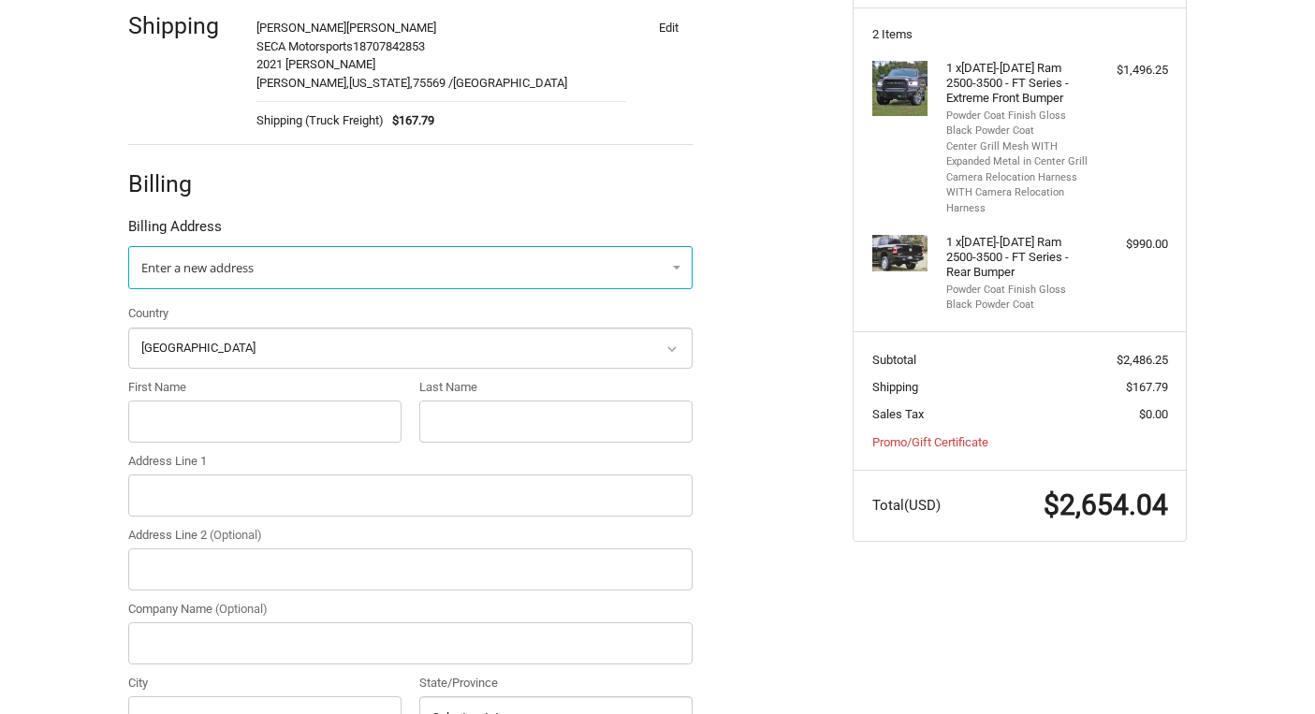
click at [591, 257] on link "Enter a new address" at bounding box center [410, 267] width 565 height 43
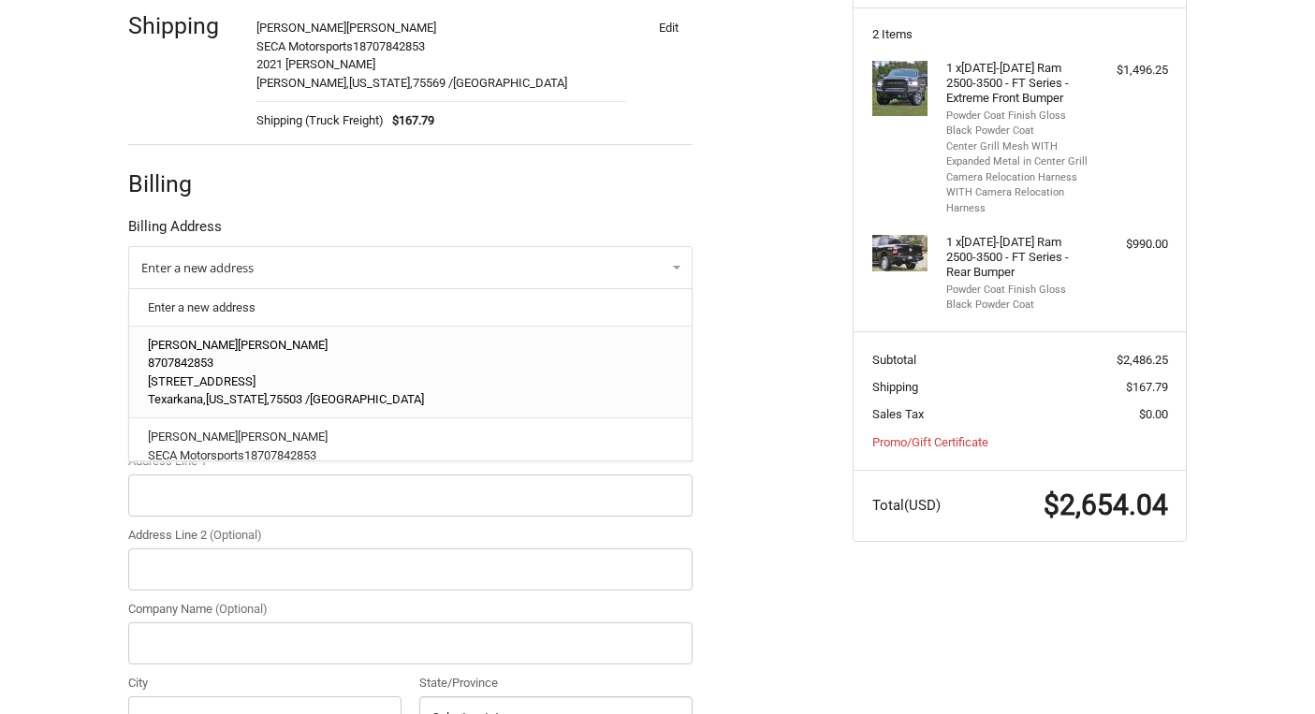
click at [390, 373] on p "[STREET_ADDRESS]" at bounding box center [411, 382] width 526 height 19
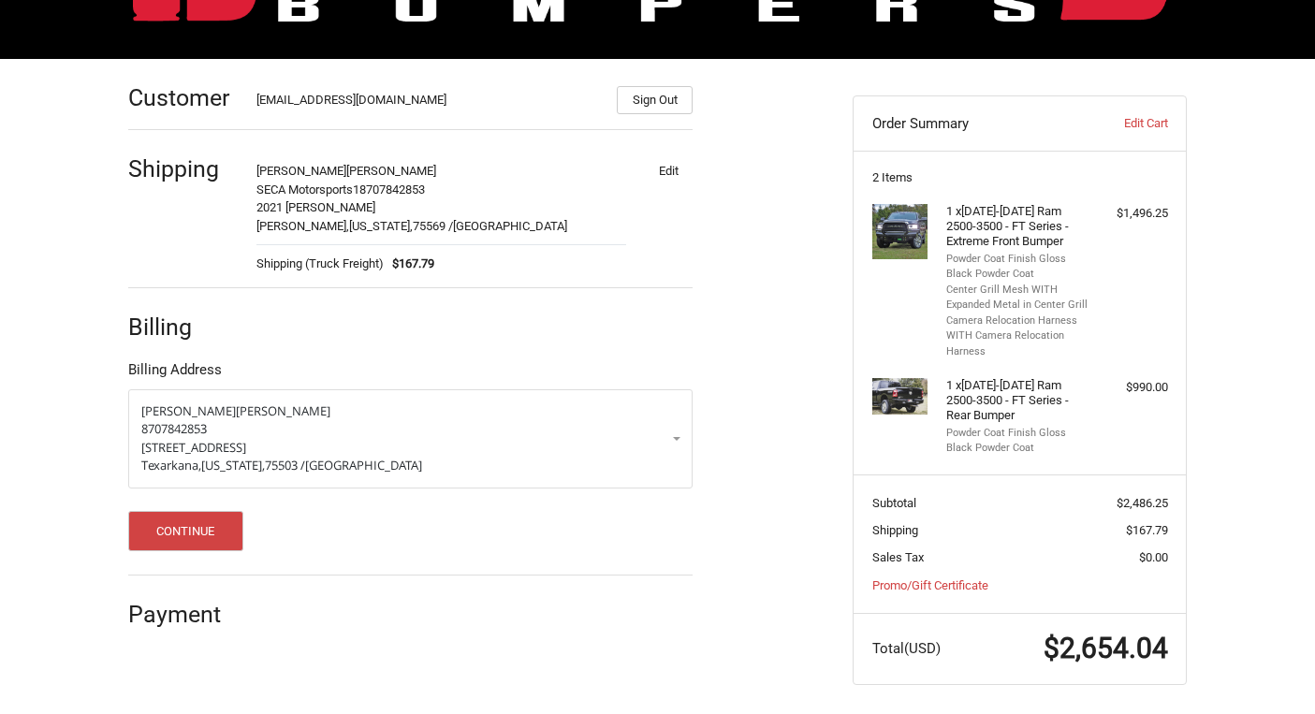
scroll to position [221, 0]
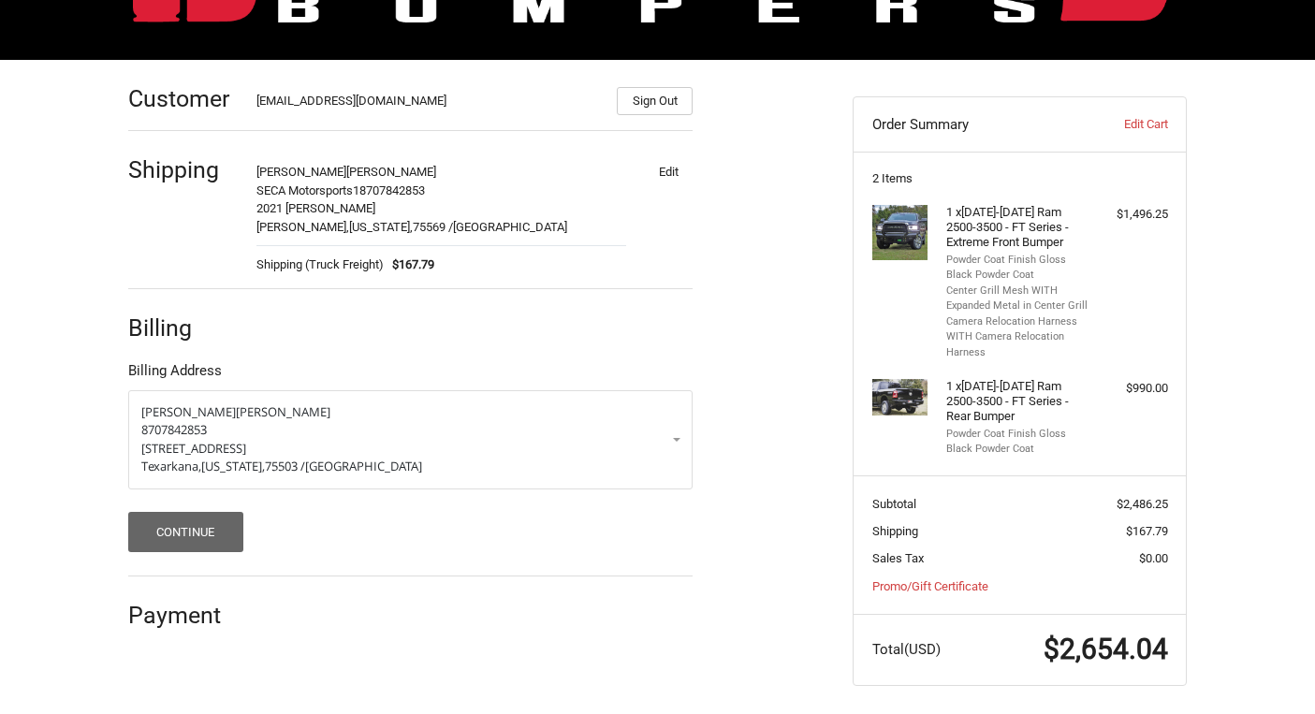
click at [190, 526] on button "Continue" at bounding box center [185, 532] width 115 height 40
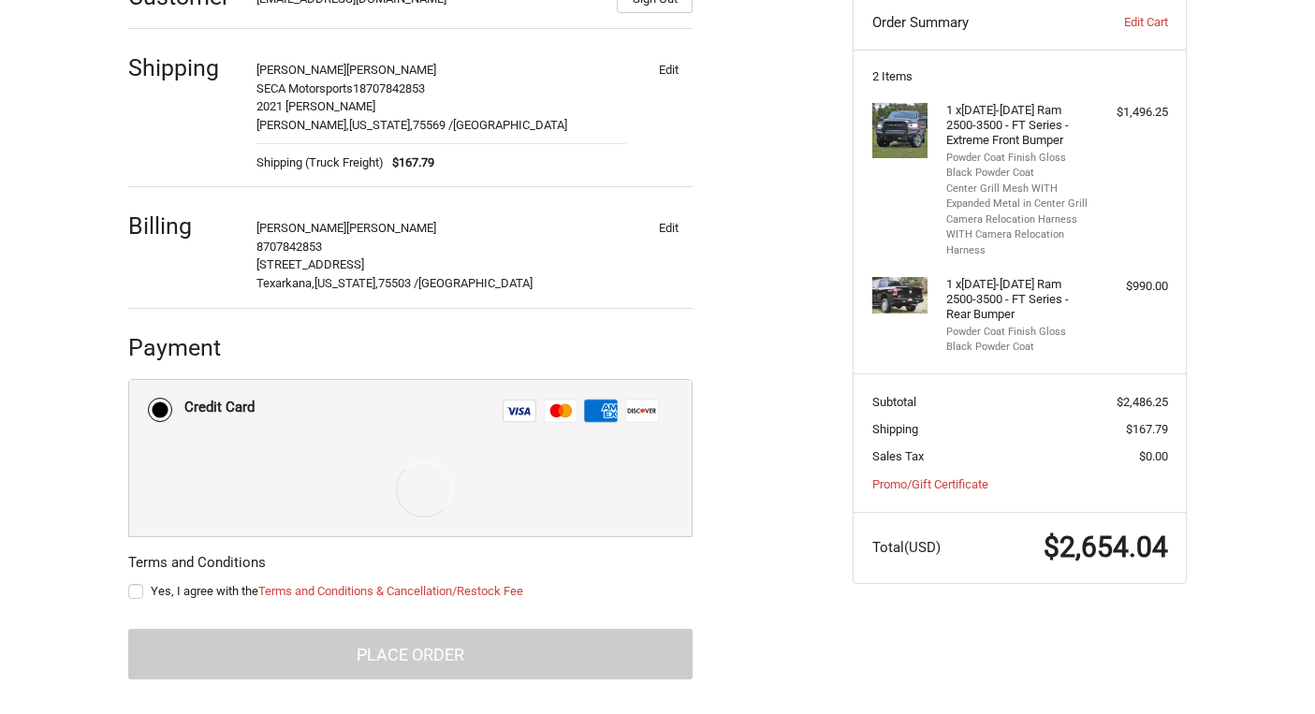
scroll to position [325, 0]
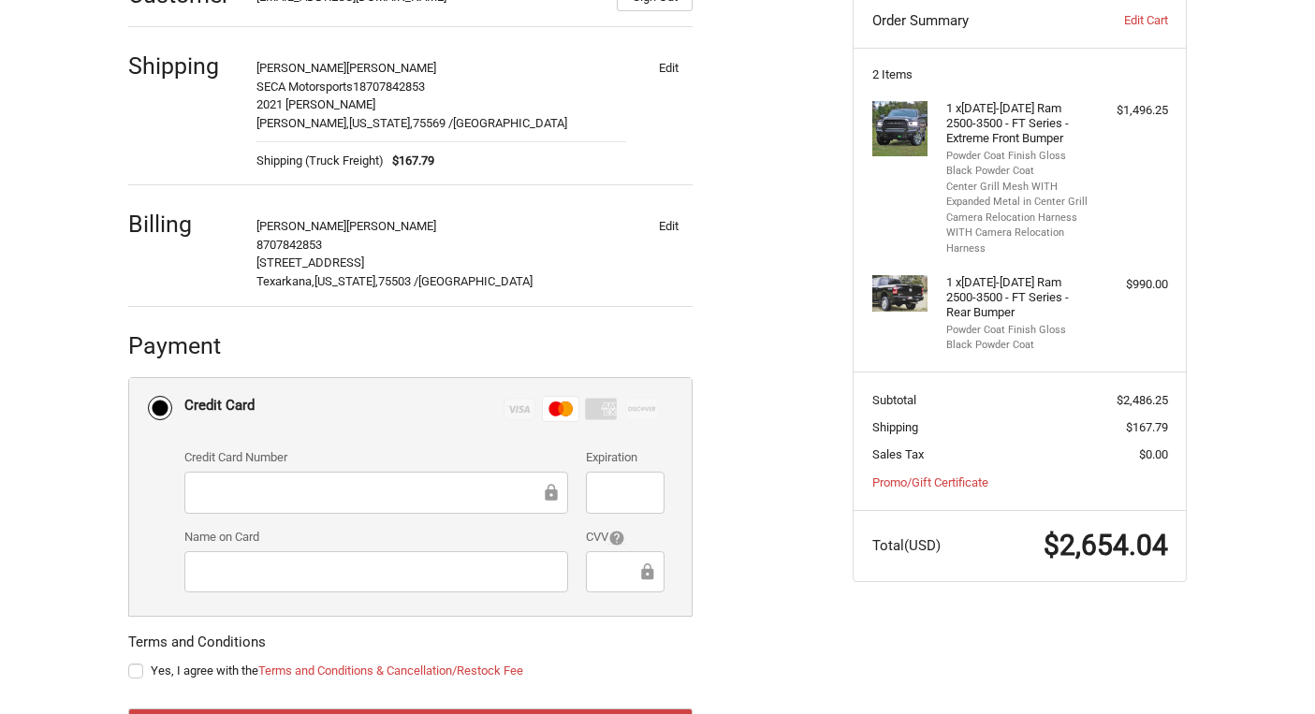
click at [724, 603] on ol "Customer [EMAIL_ADDRESS][DOMAIN_NAME] Sign Out Shipping [PERSON_NAME] SECA Moto…" at bounding box center [447, 357] width 638 height 803
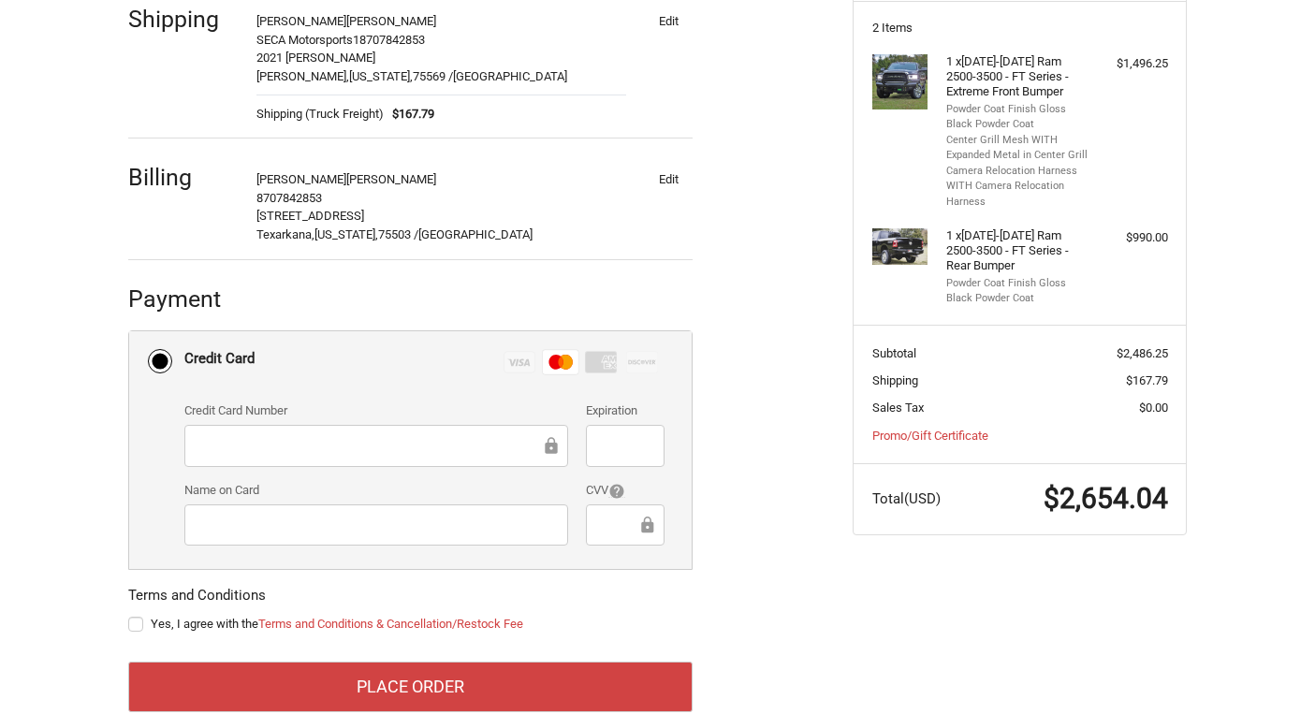
scroll to position [374, 0]
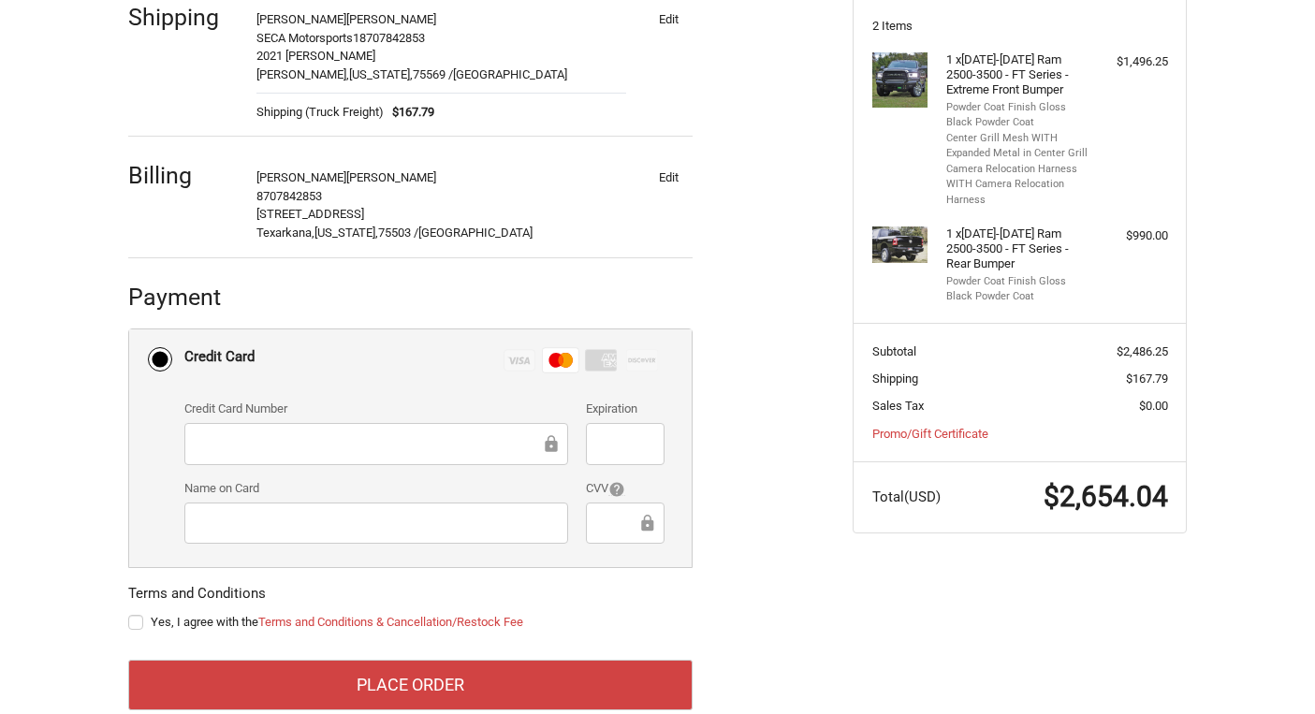
click at [135, 624] on label "Yes, I agree with the Terms and Conditions & Cancellation/Restock Fee" at bounding box center [410, 622] width 565 height 15
click at [129, 614] on input "Yes, I agree with the Terms and Conditions & Cancellation/Restock Fee" at bounding box center [128, 613] width 1 height 1
checkbox input "true"
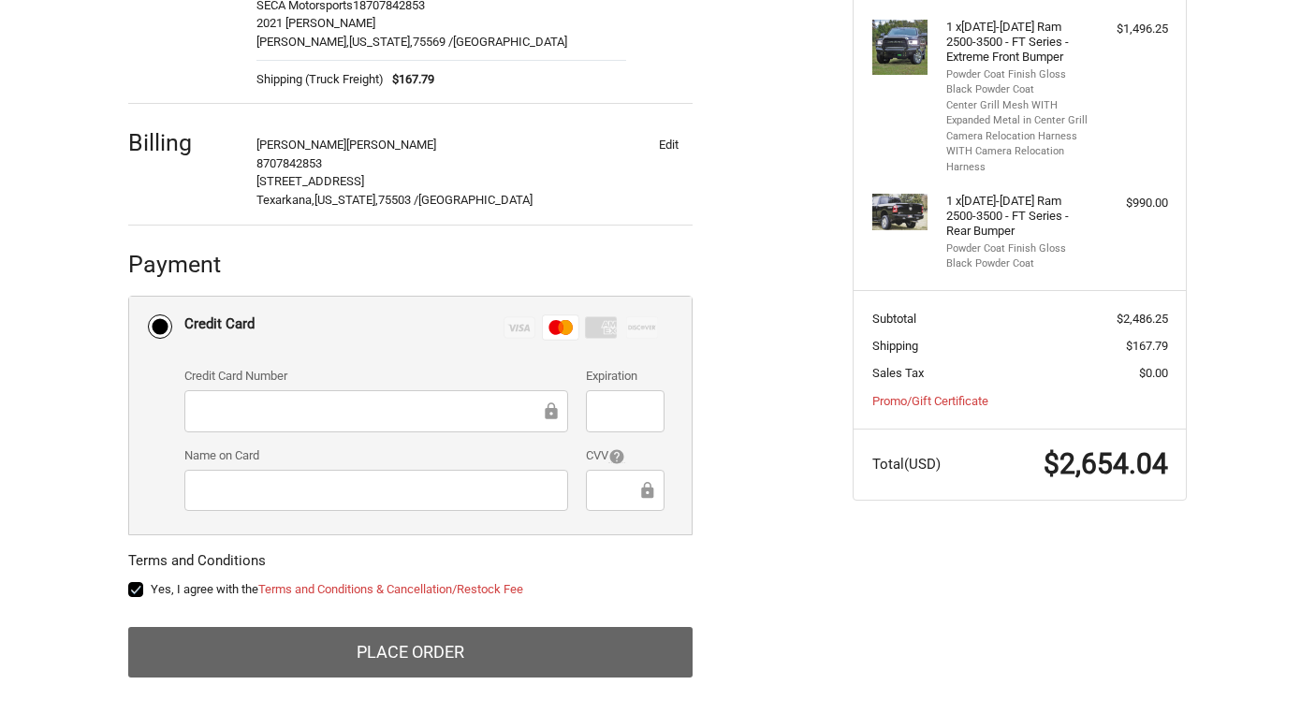
scroll to position [405, 0]
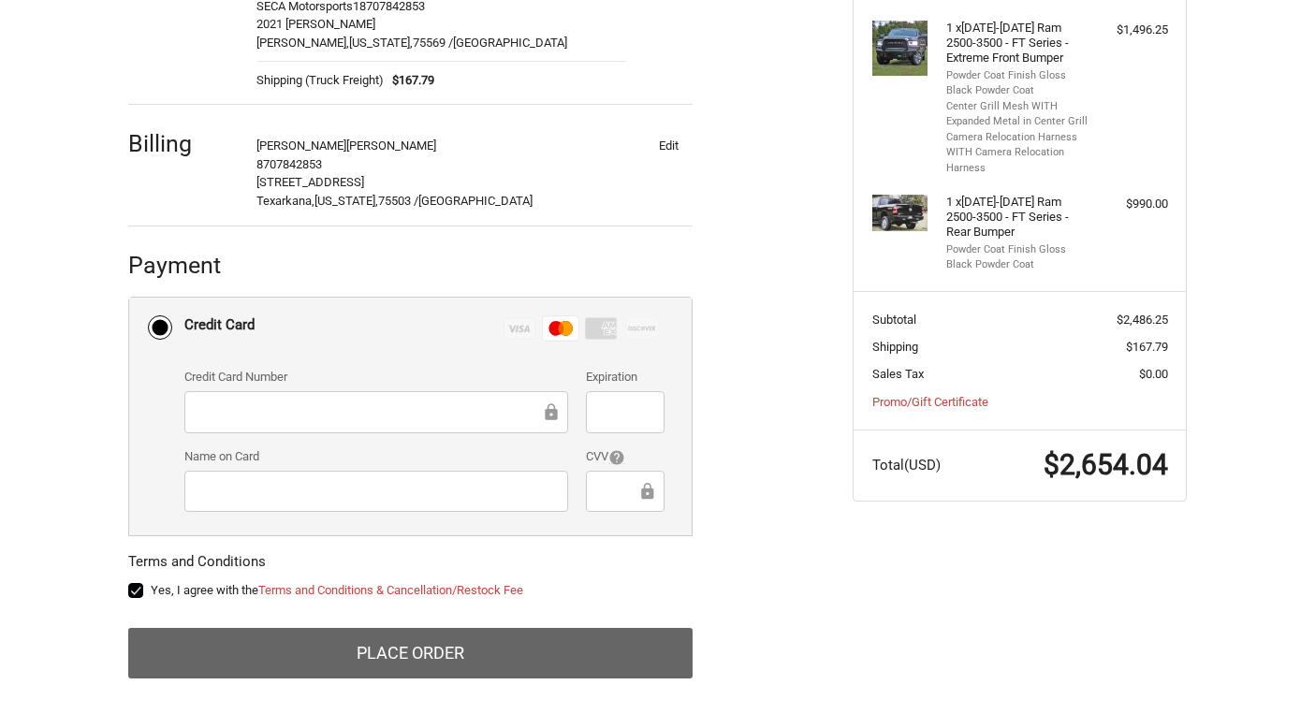
click at [421, 653] on button "Place Order" at bounding box center [410, 653] width 565 height 51
